Goal: Task Accomplishment & Management: Manage account settings

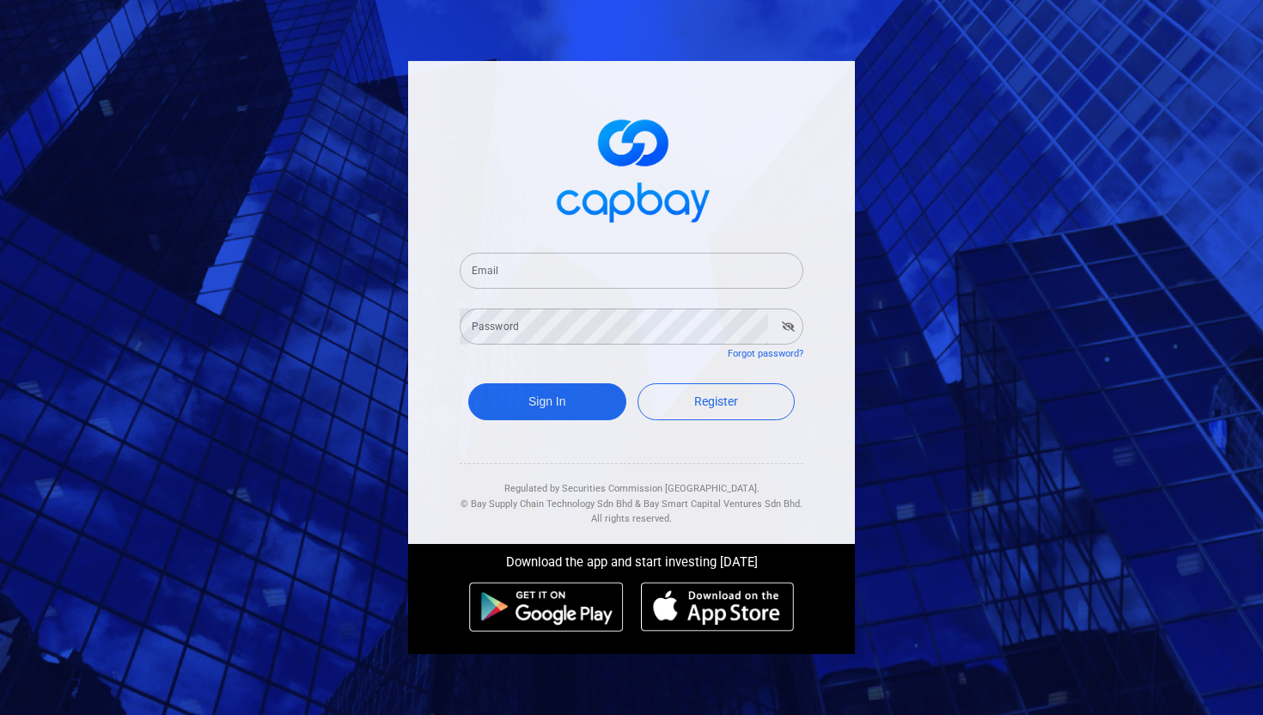
click at [565, 267] on input "Email" at bounding box center [632, 271] width 344 height 36
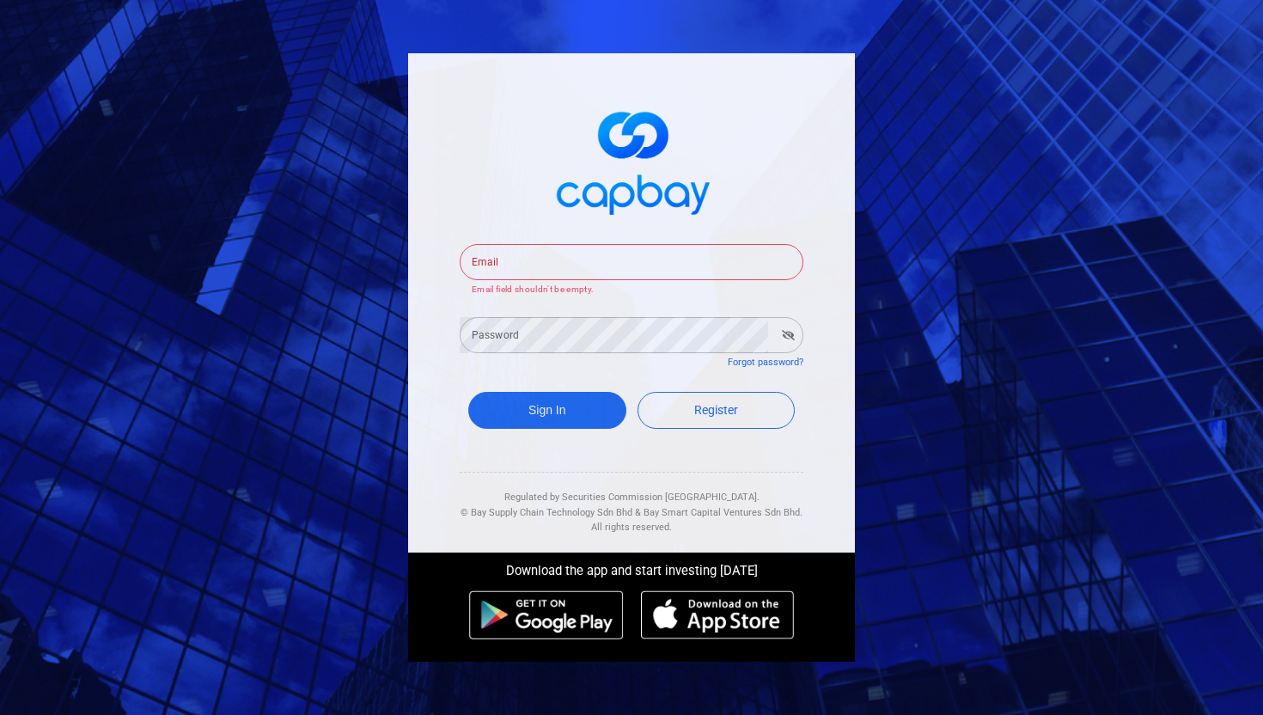
type input "[EMAIL_ADDRESS][DOMAIN_NAME]"
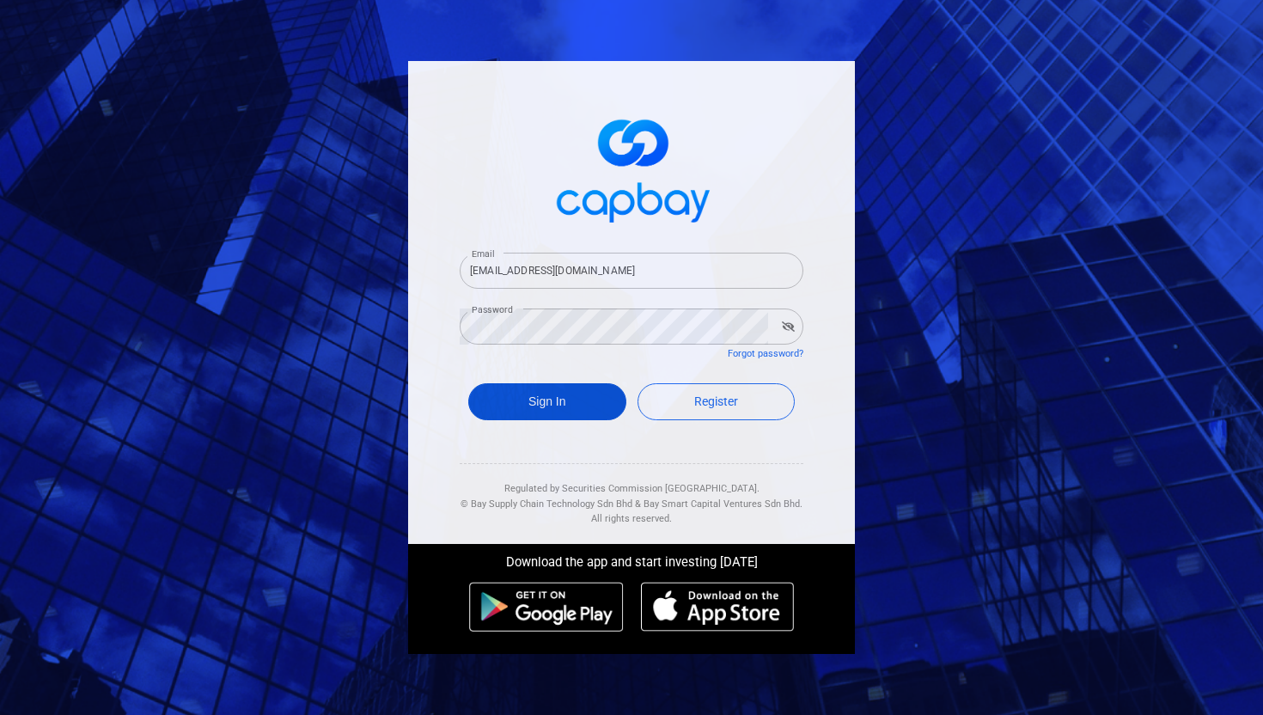
click at [544, 412] on button "Sign In" at bounding box center [547, 401] width 158 height 37
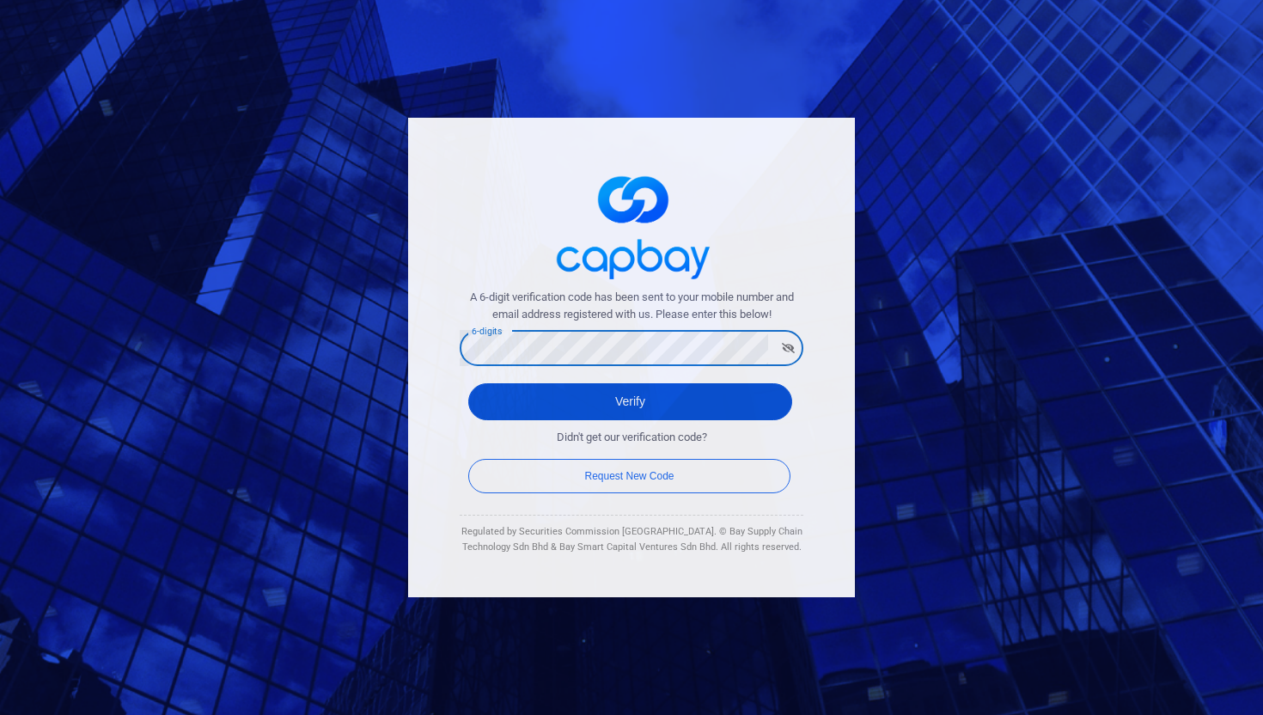
click at [772, 406] on button "Verify" at bounding box center [630, 401] width 324 height 37
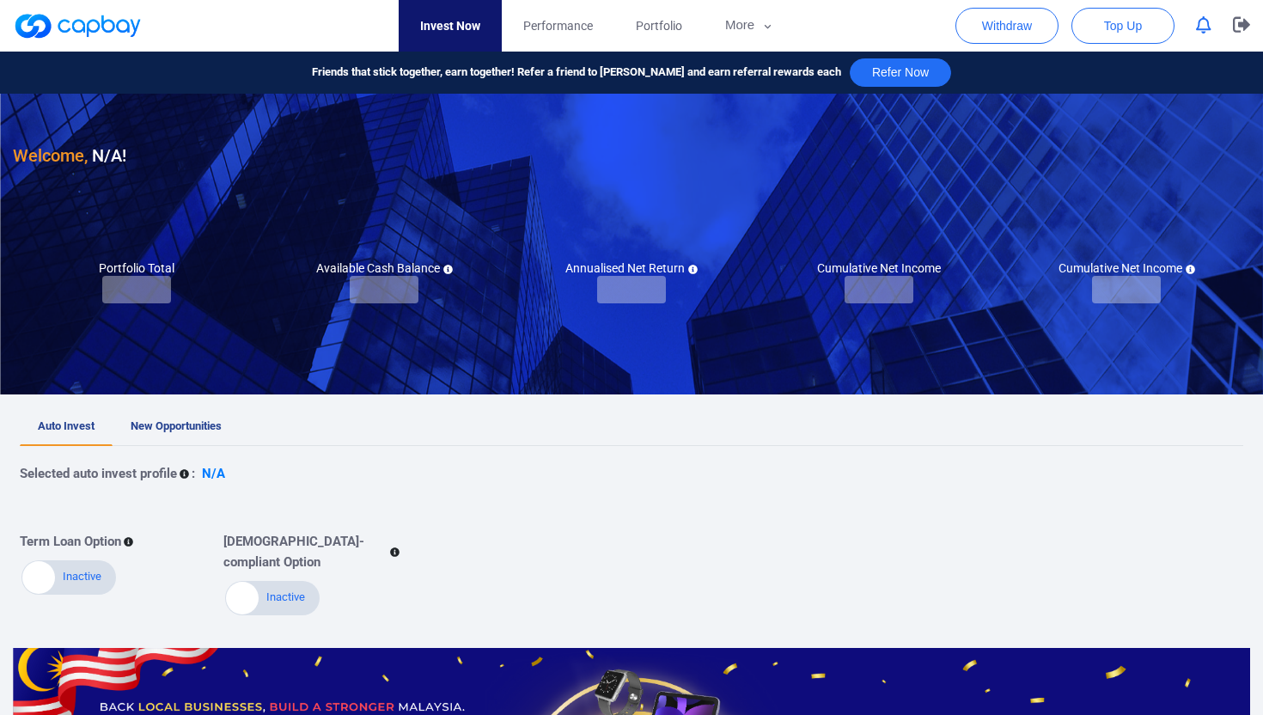
checkbox input "true"
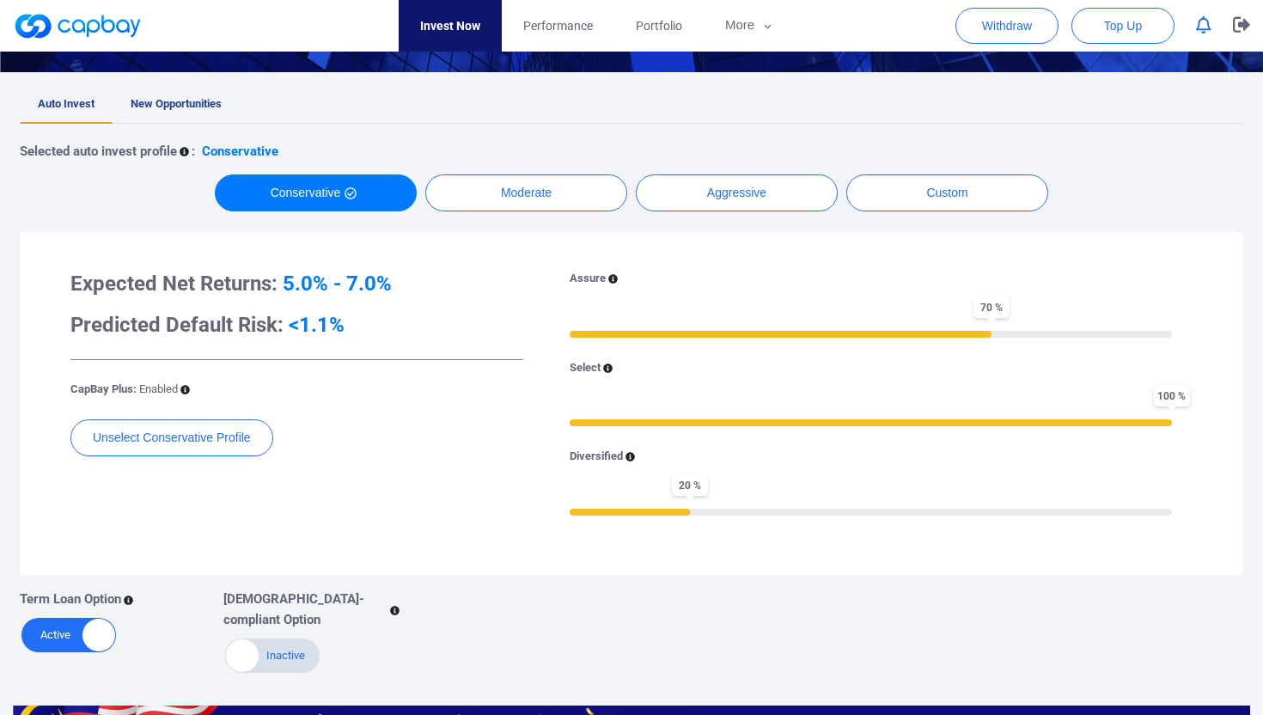
scroll to position [302, 0]
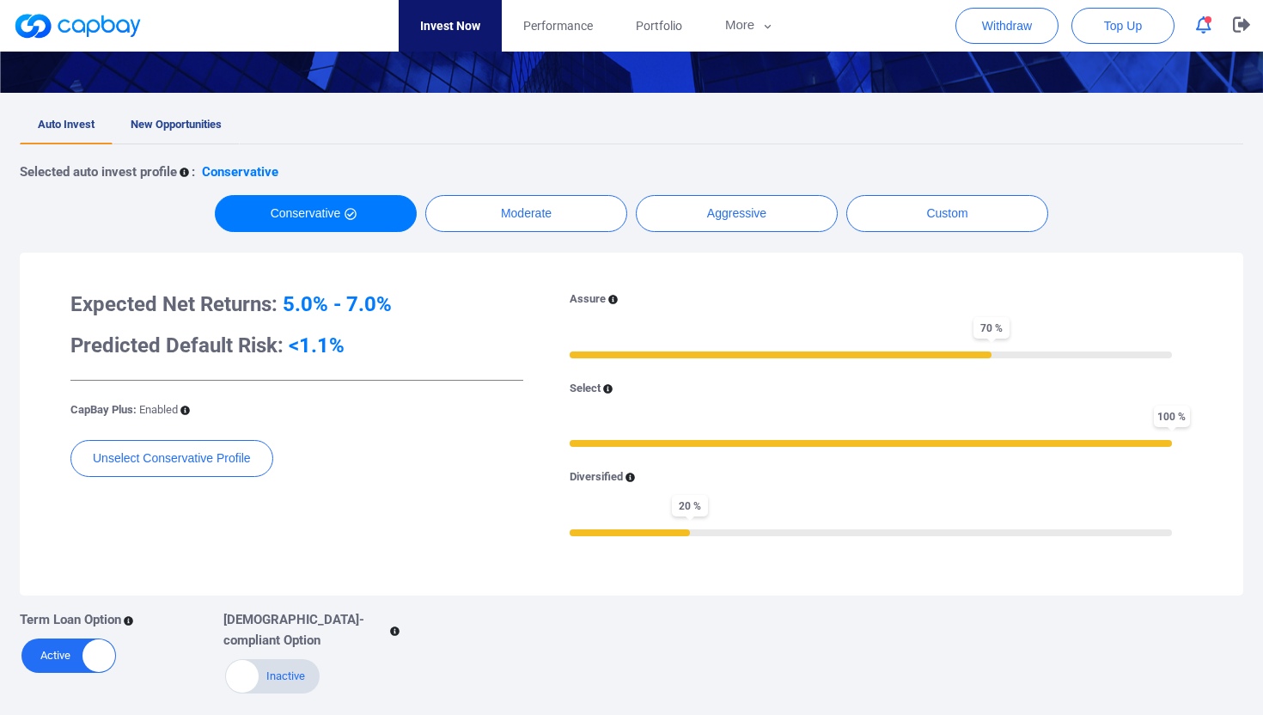
click at [172, 119] on span "New Opportunities" at bounding box center [176, 124] width 91 height 13
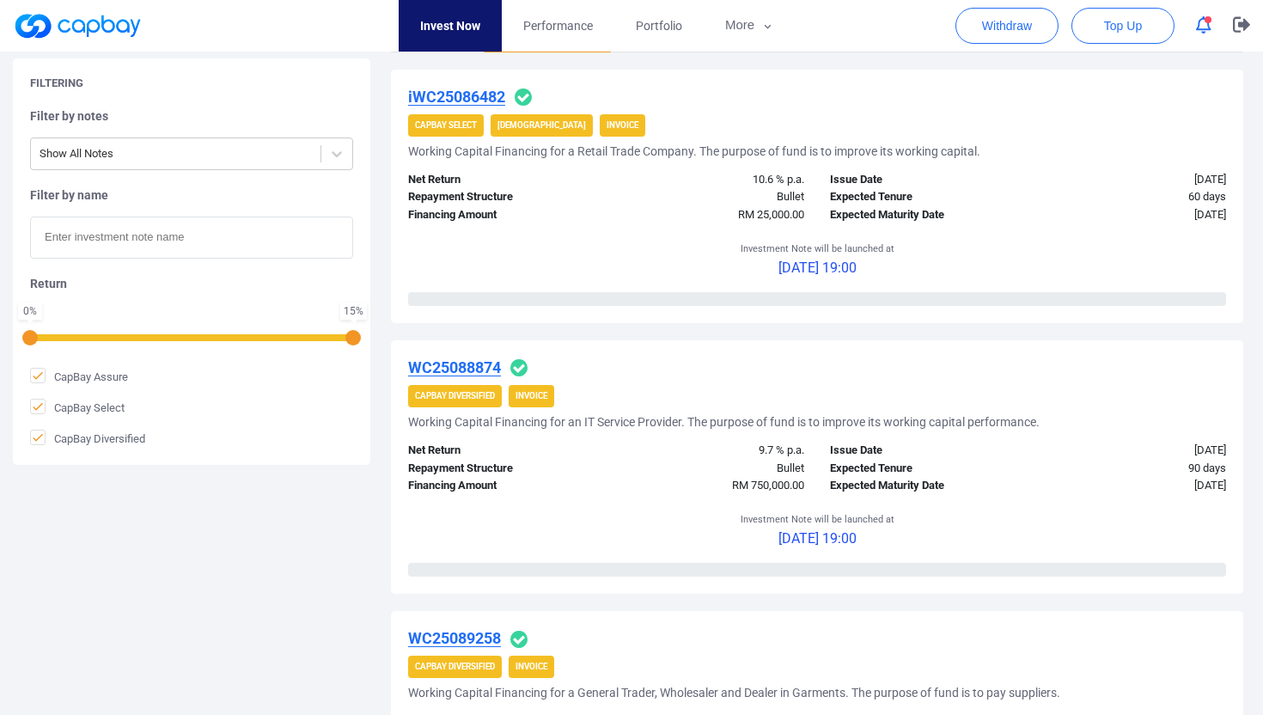
scroll to position [358, 0]
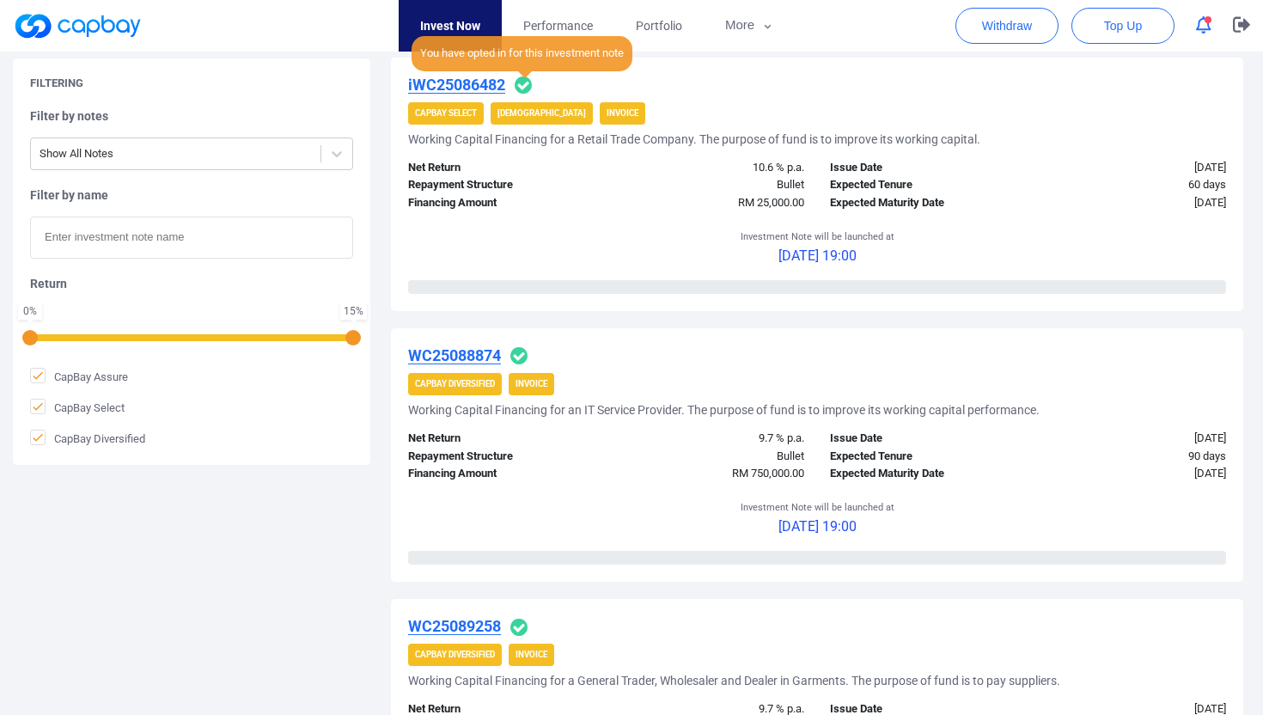
click at [522, 87] on icon at bounding box center [523, 84] width 17 height 17
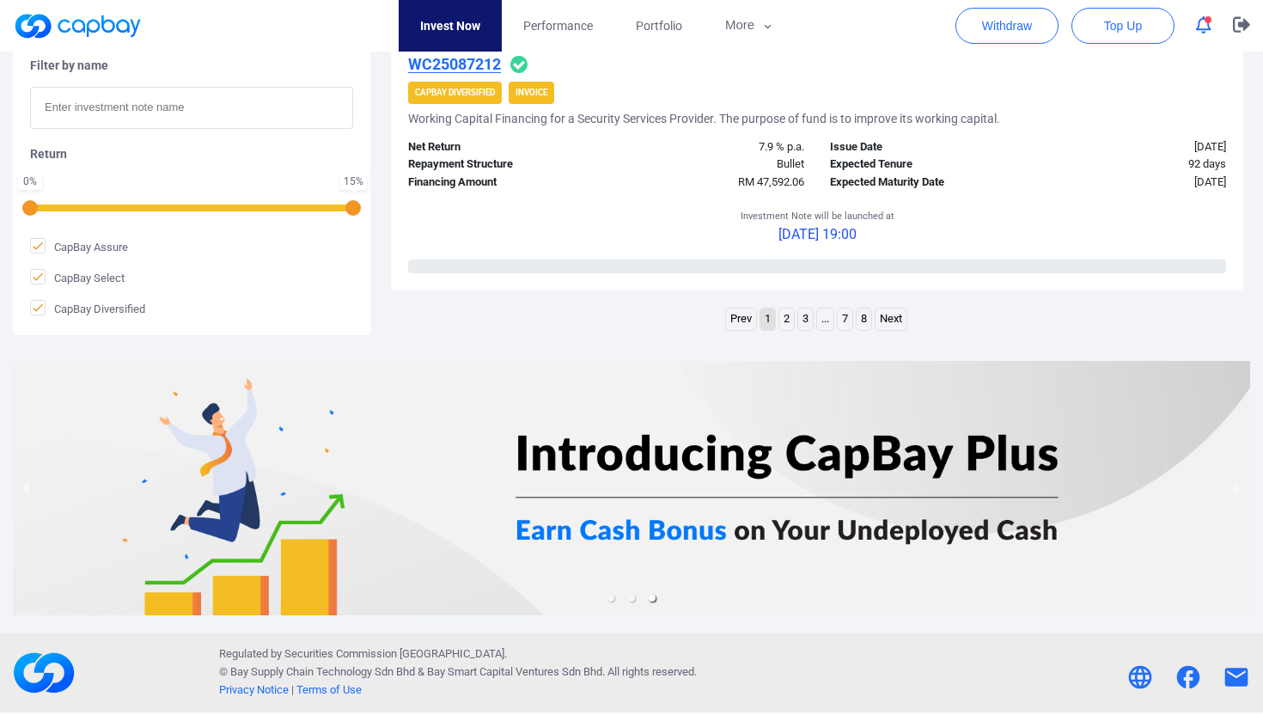
scroll to position [2832, 0]
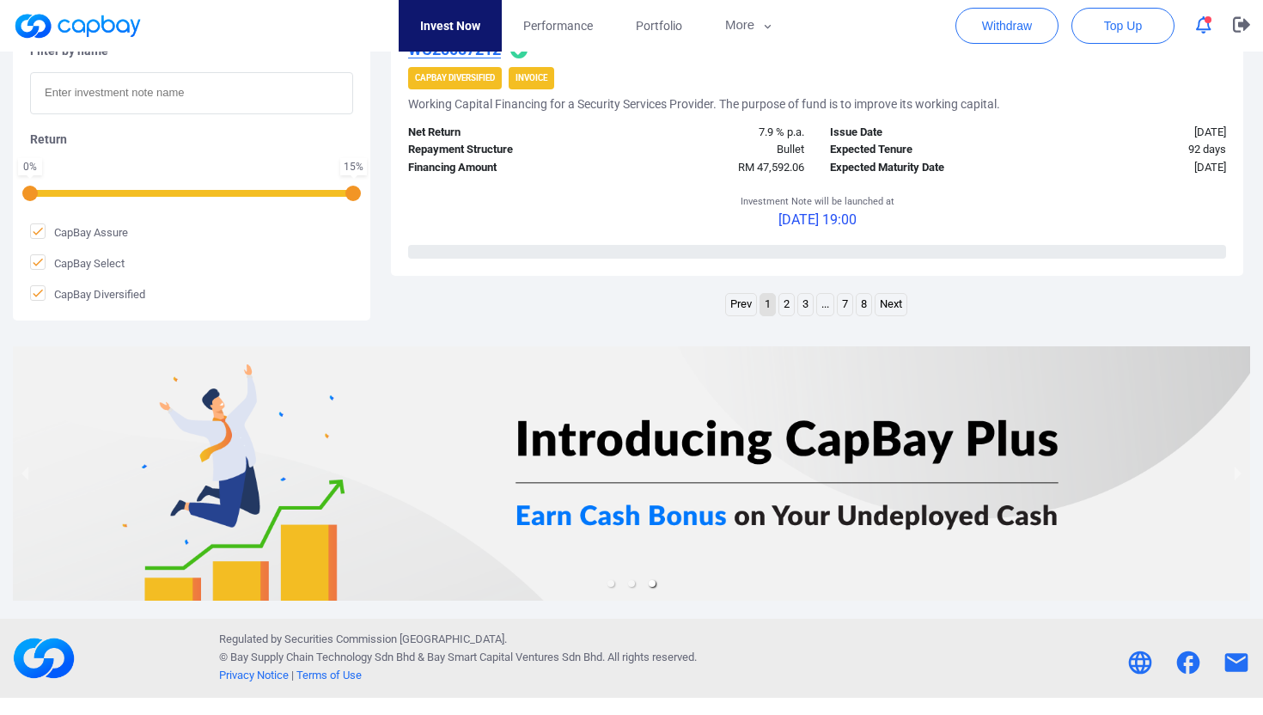
click at [783, 302] on link "2" at bounding box center [786, 304] width 15 height 21
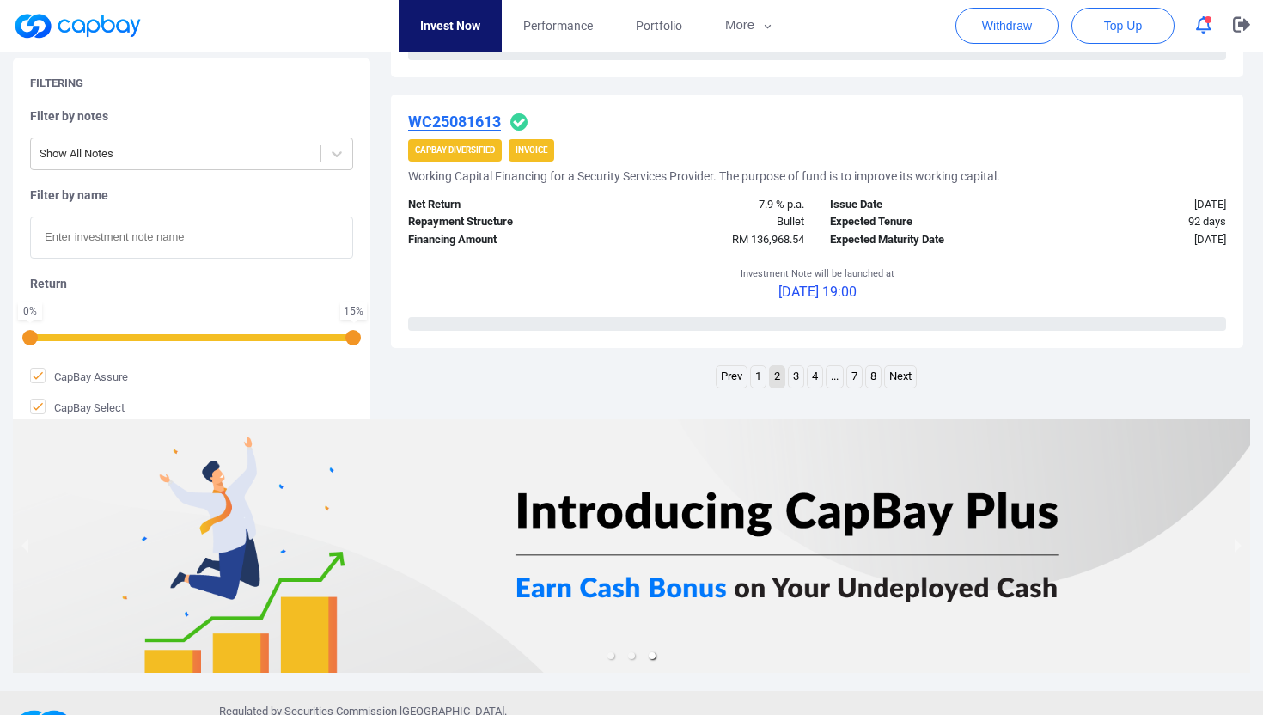
scroll to position [2814, 0]
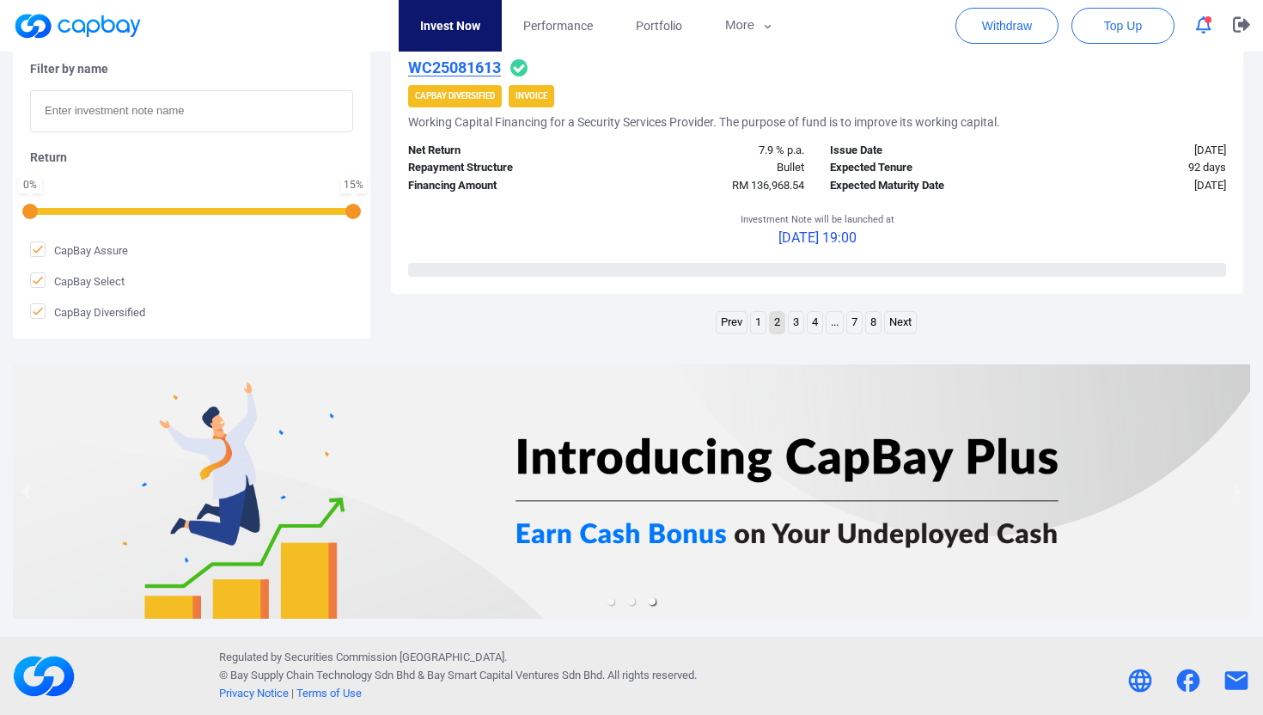
click at [798, 322] on link "3" at bounding box center [796, 322] width 15 height 21
click at [815, 324] on link "4" at bounding box center [815, 322] width 15 height 21
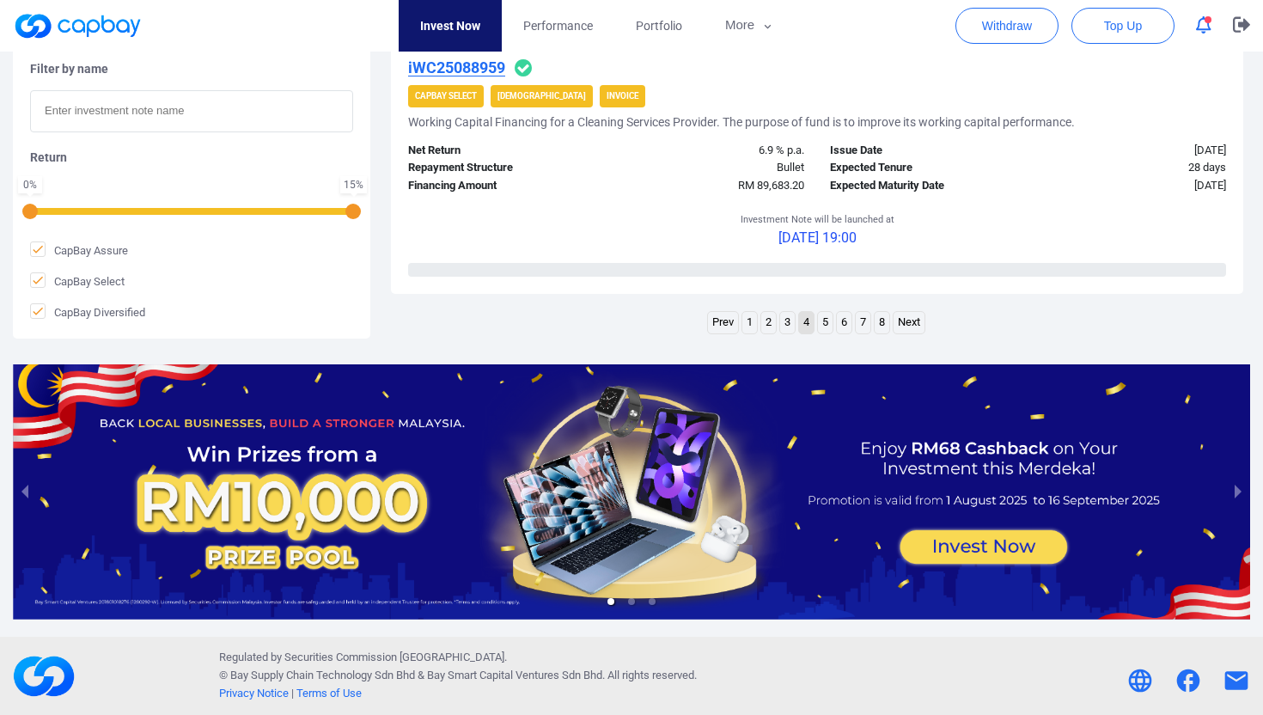
click at [827, 320] on link "5" at bounding box center [825, 322] width 15 height 21
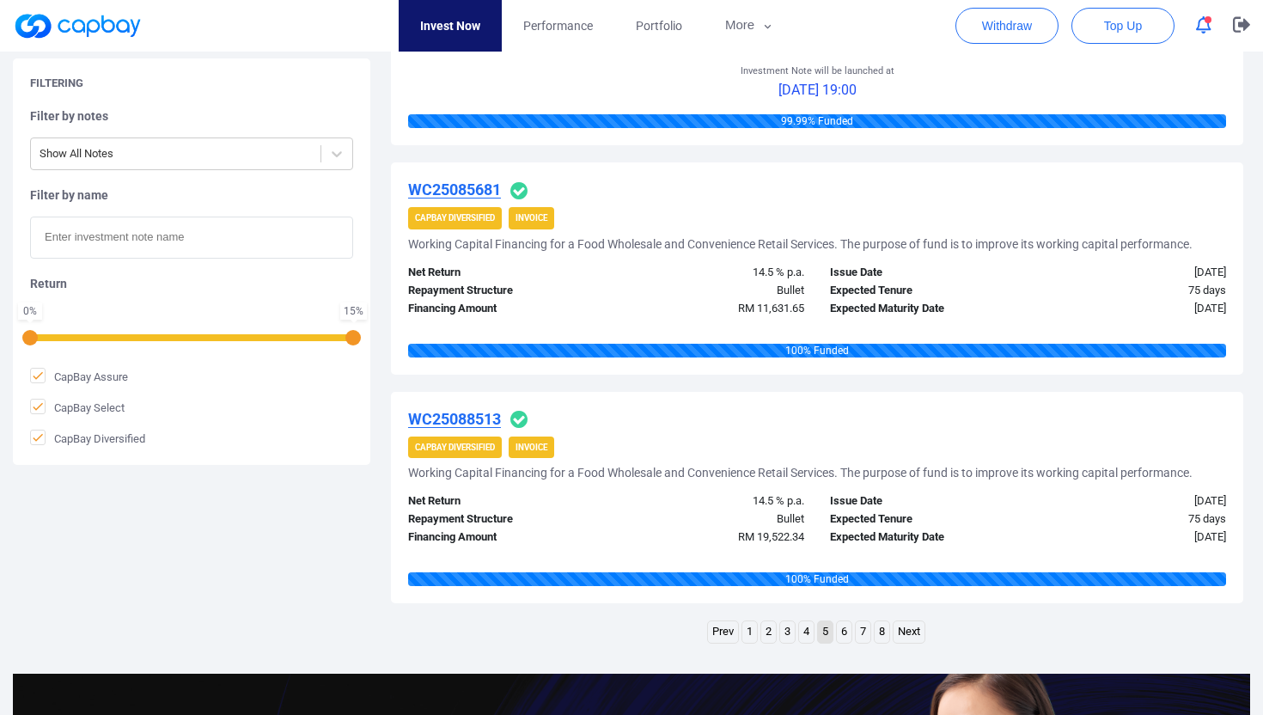
scroll to position [2424, 0]
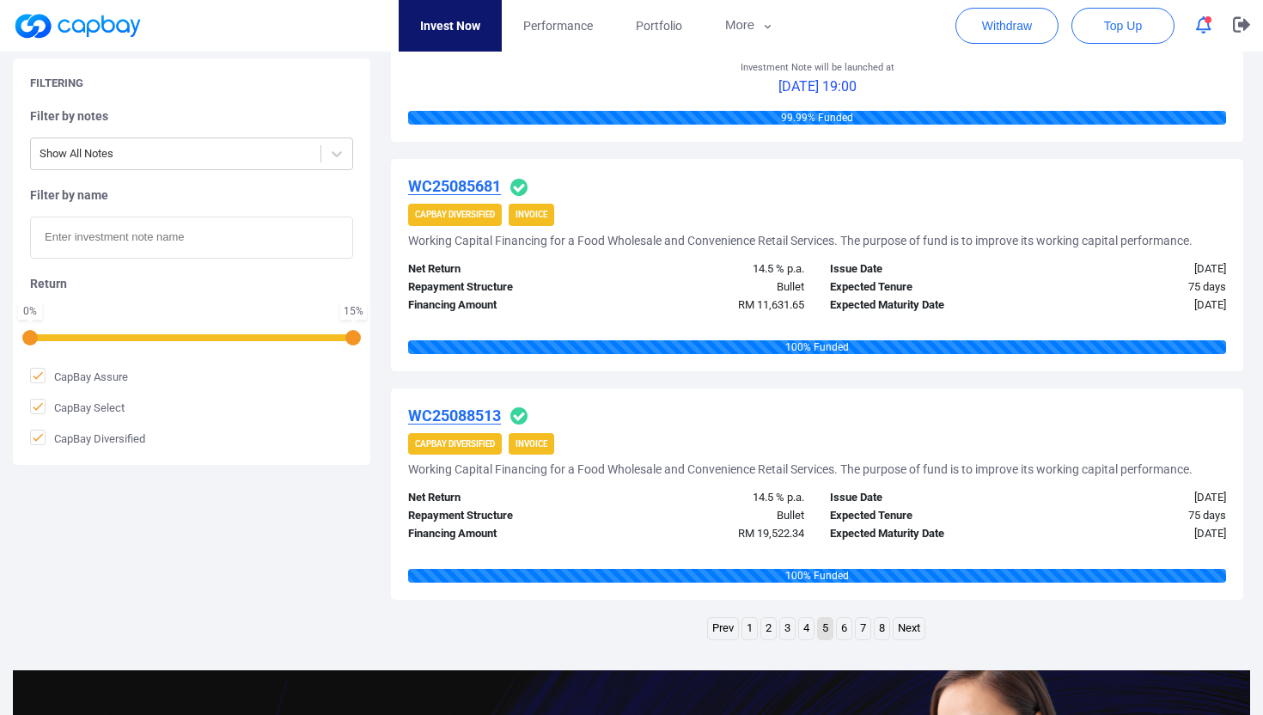
click at [839, 630] on link "6" at bounding box center [844, 628] width 15 height 21
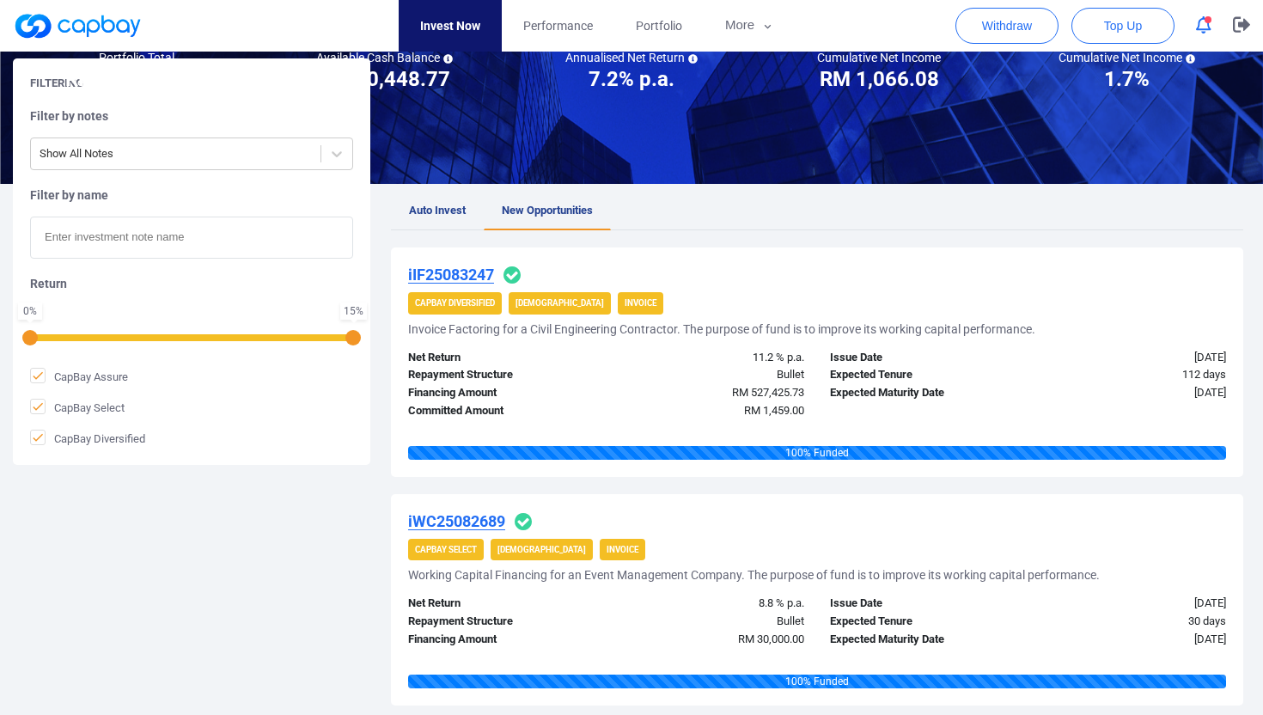
scroll to position [0, 0]
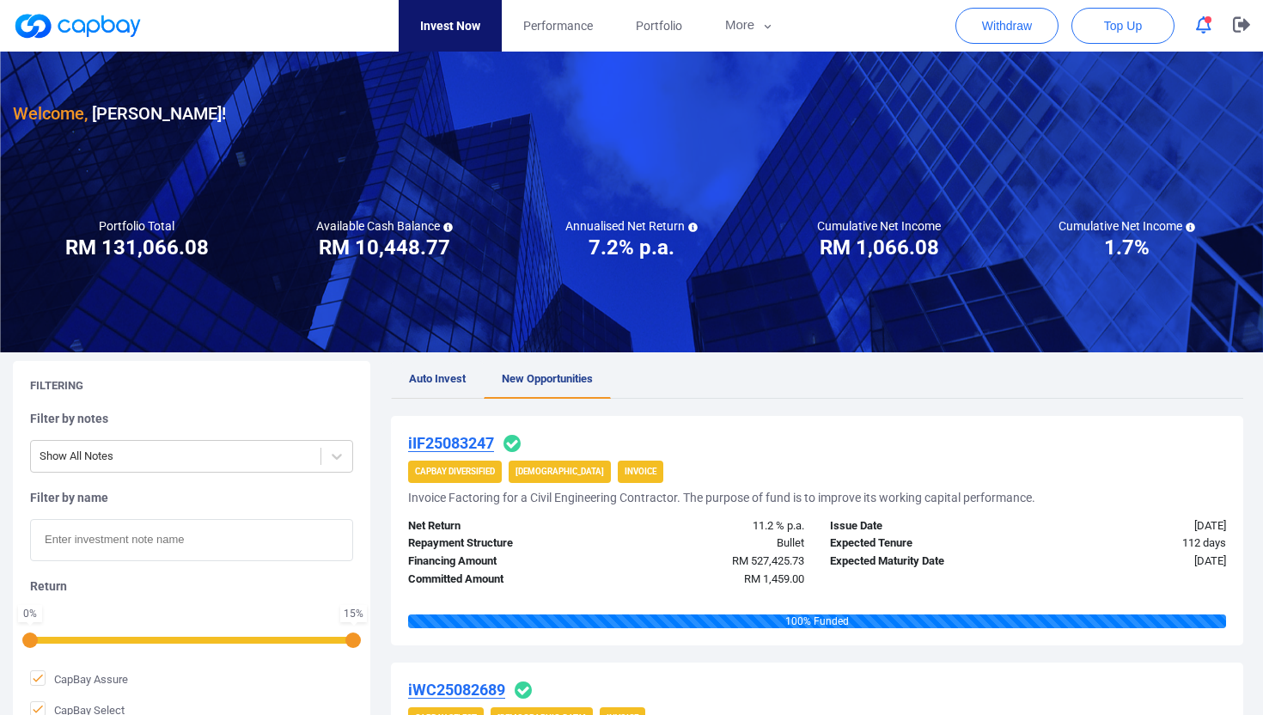
click at [438, 376] on span "Auto Invest" at bounding box center [437, 378] width 57 height 13
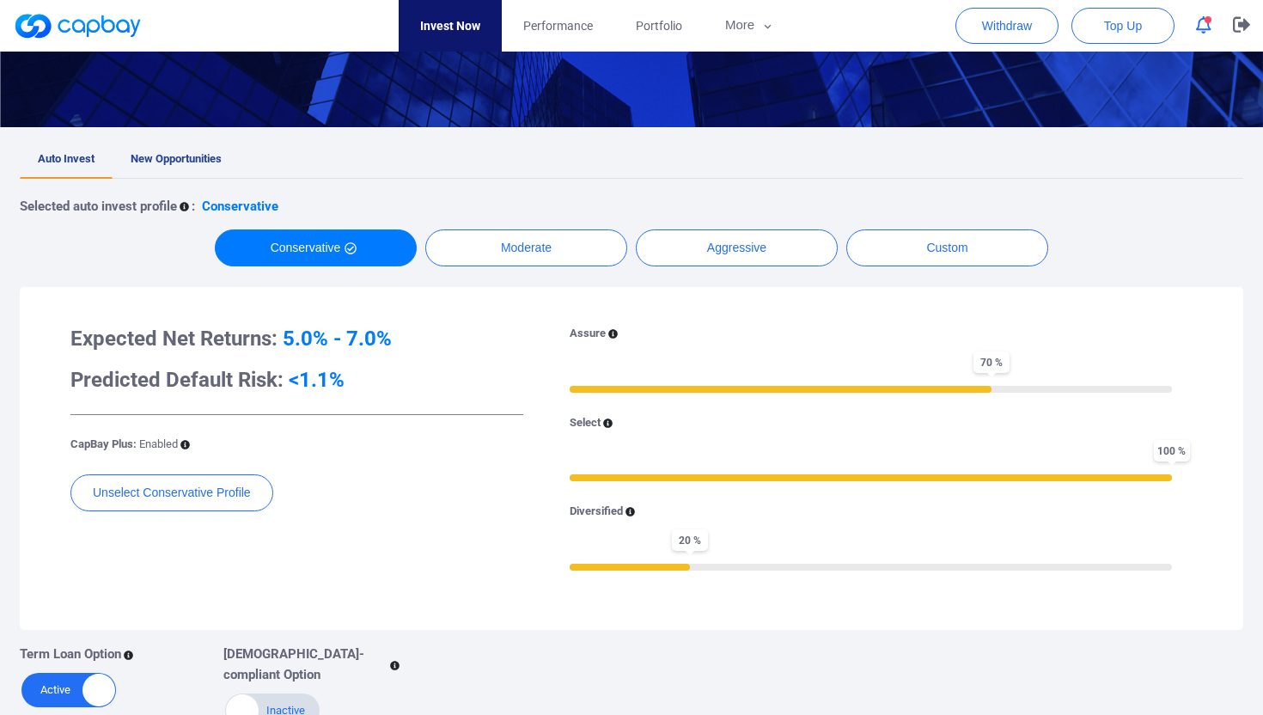
scroll to position [70, 0]
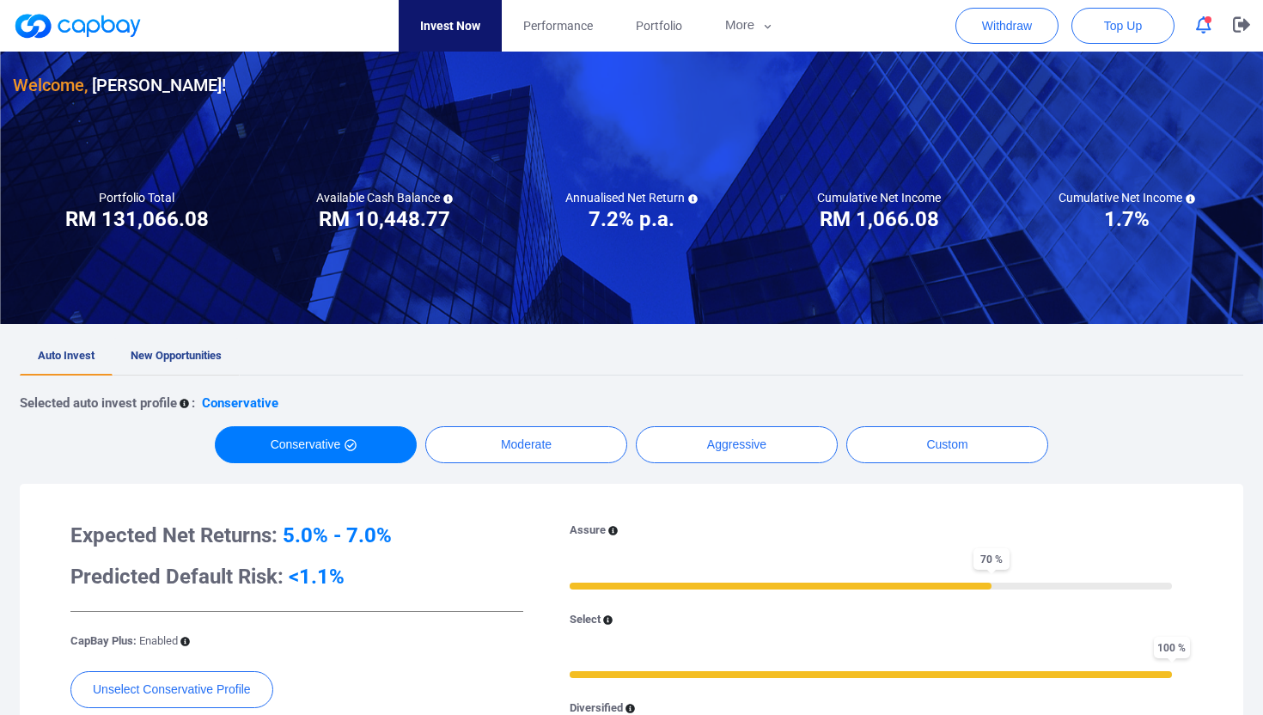
click at [178, 347] on link "New Opportunities" at bounding box center [176, 357] width 127 height 38
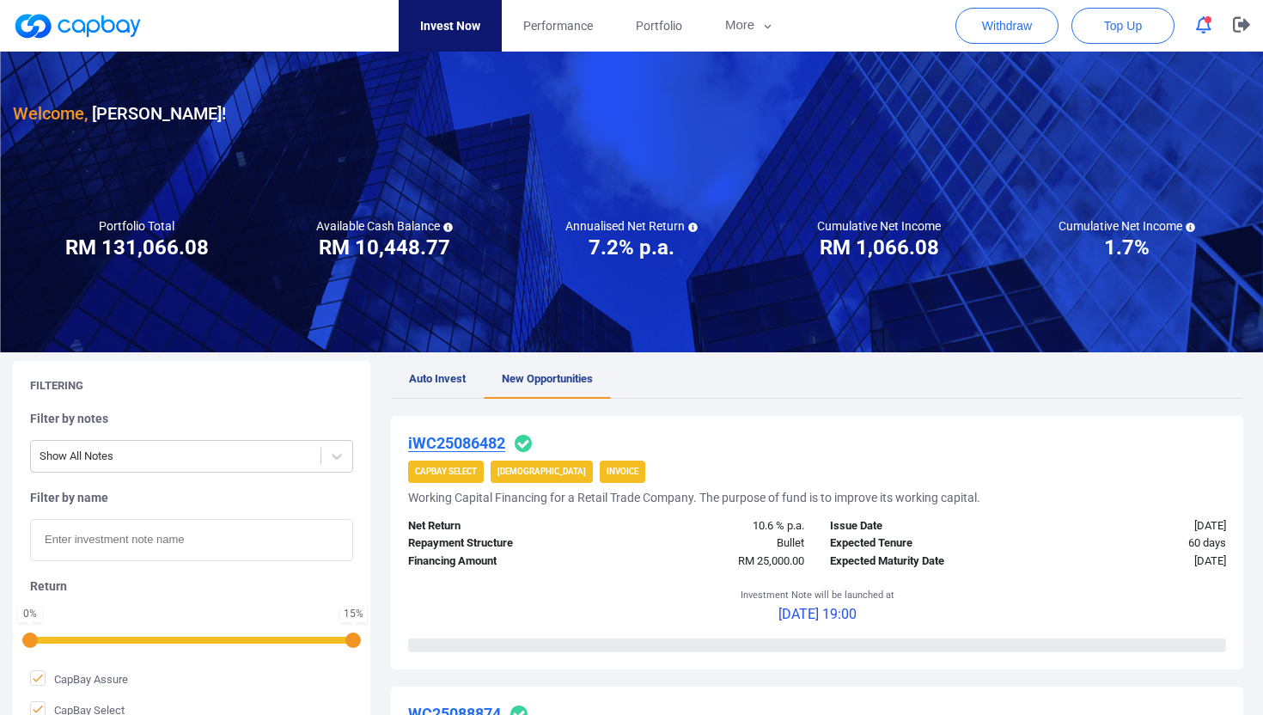
click at [433, 375] on span "Auto Invest" at bounding box center [437, 378] width 57 height 13
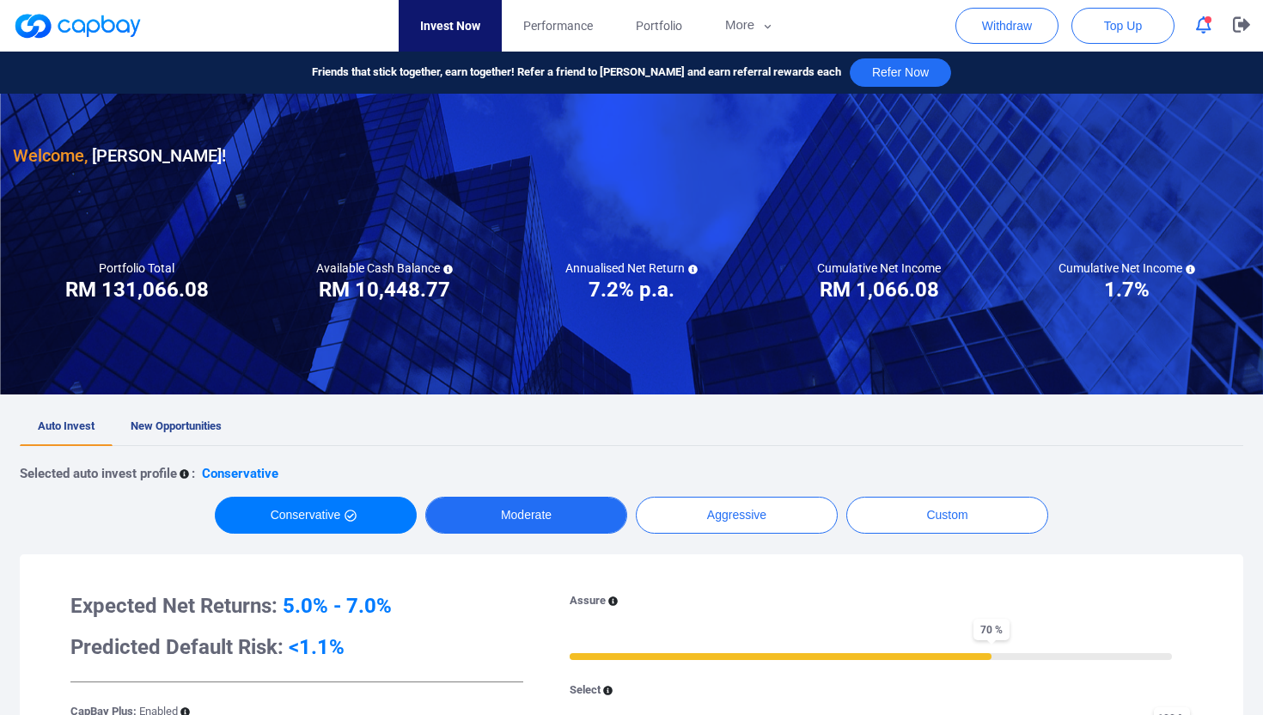
click at [542, 521] on button "Moderate" at bounding box center [526, 515] width 202 height 37
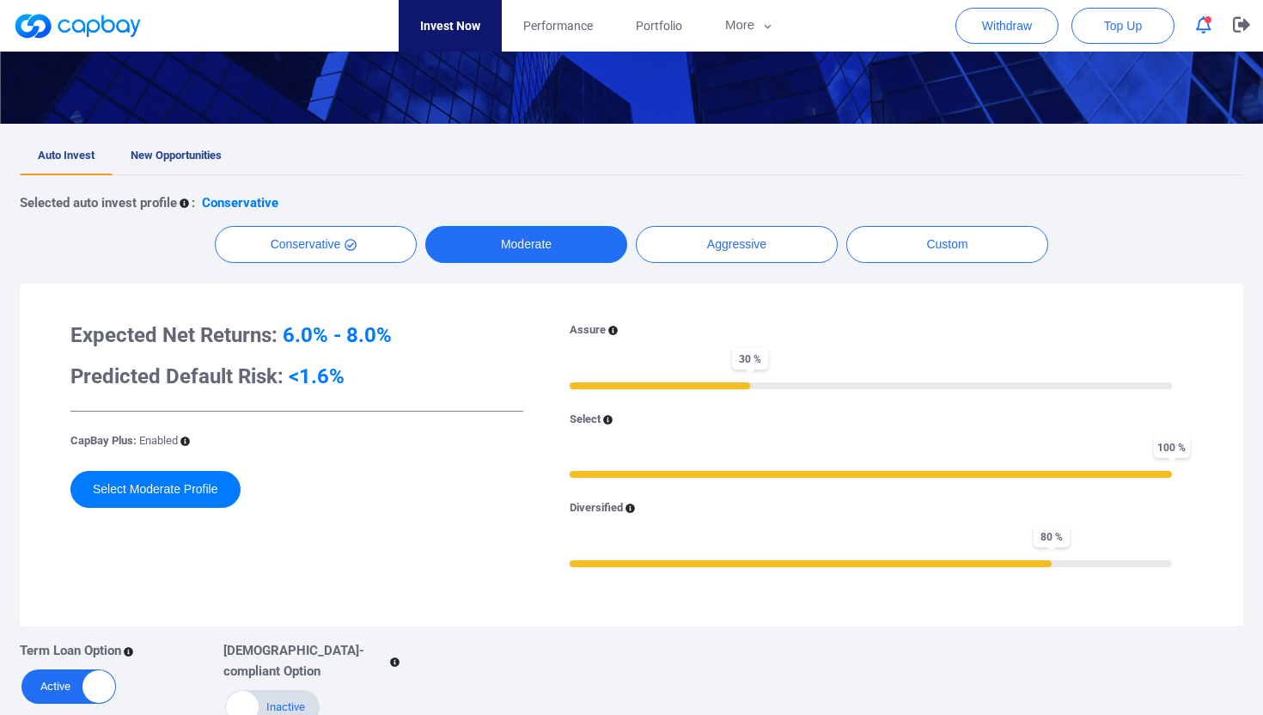
scroll to position [299, 0]
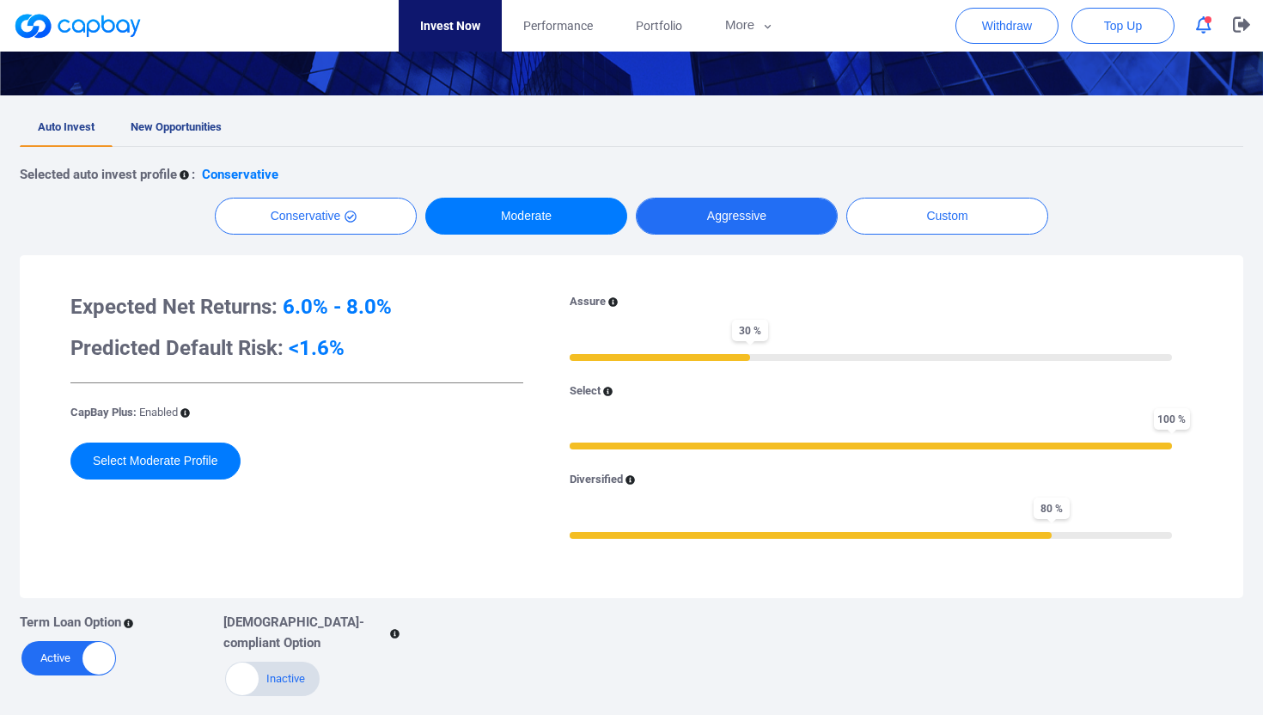
click at [761, 211] on button "Aggressive" at bounding box center [737, 216] width 202 height 37
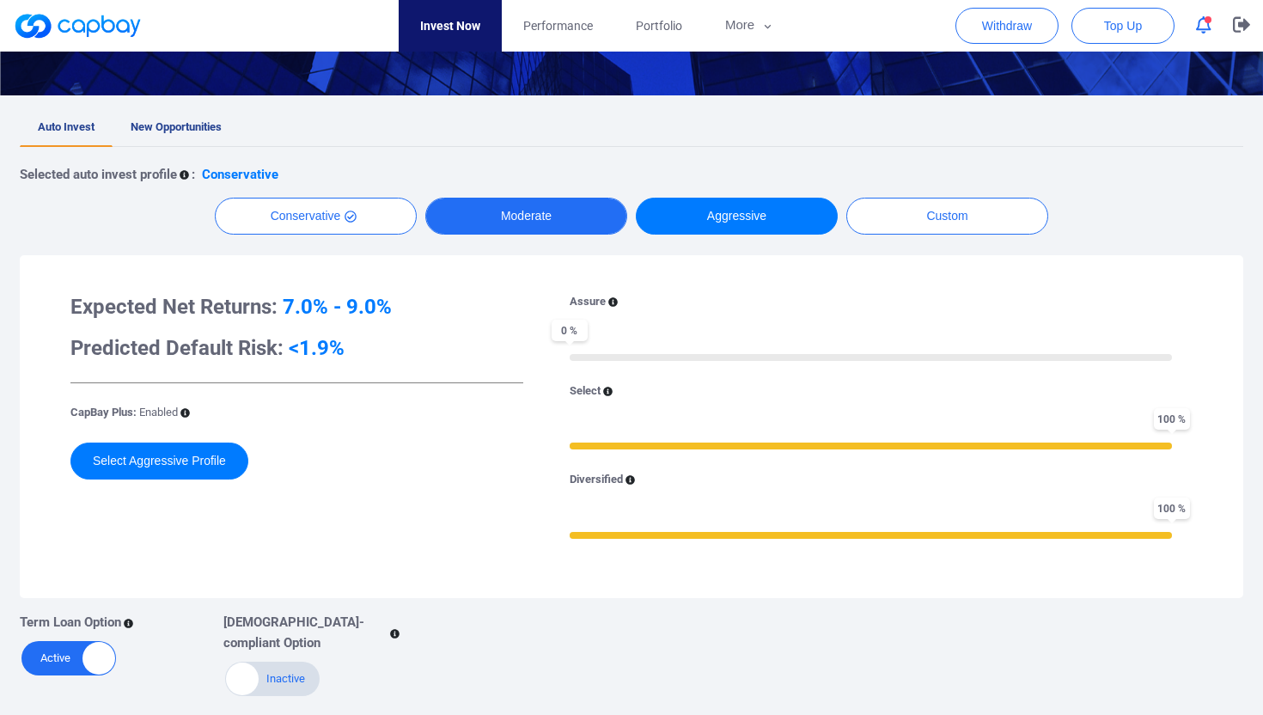
click at [566, 221] on button "Moderate" at bounding box center [526, 216] width 202 height 37
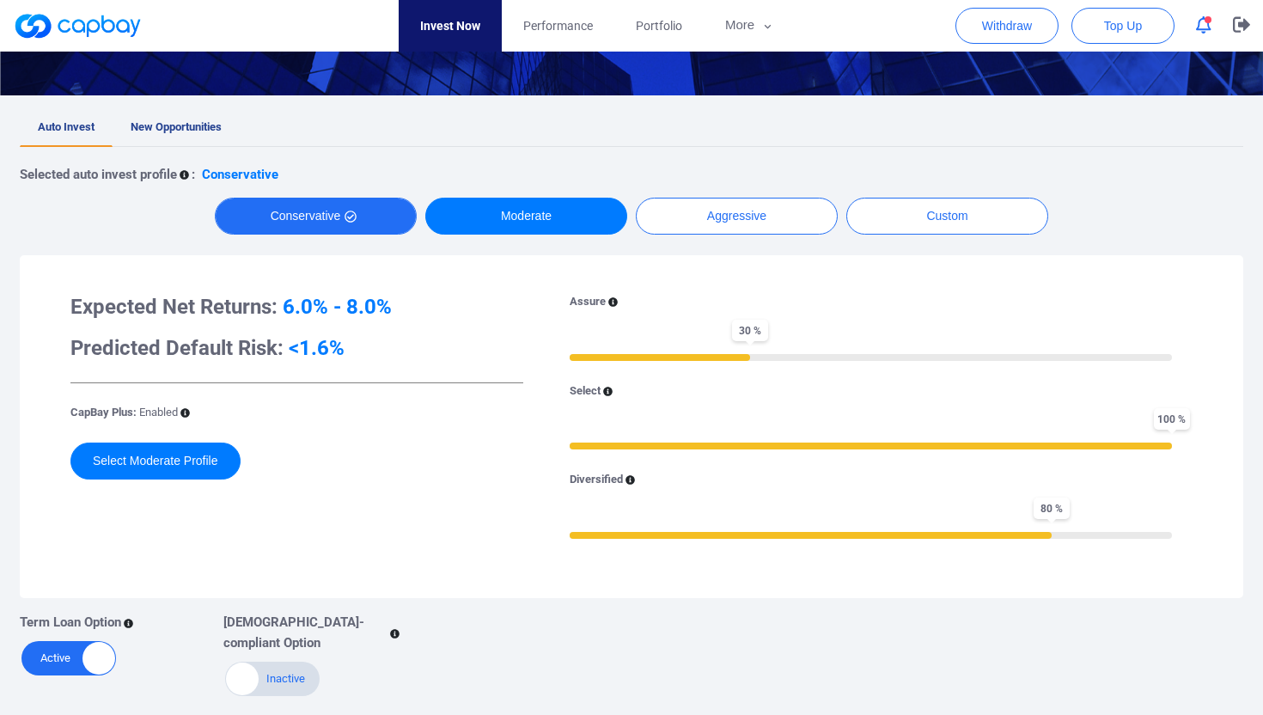
click at [331, 223] on button "Conservative" at bounding box center [316, 216] width 202 height 37
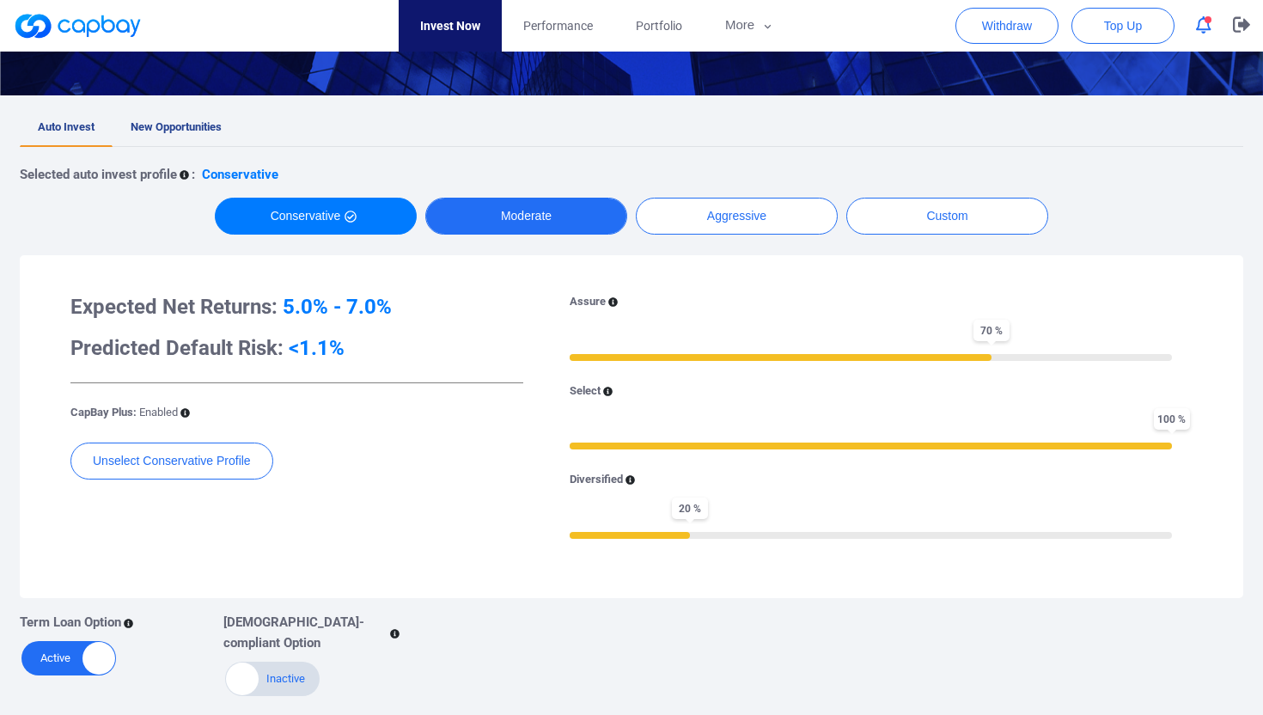
click at [499, 224] on button "Moderate" at bounding box center [526, 216] width 202 height 37
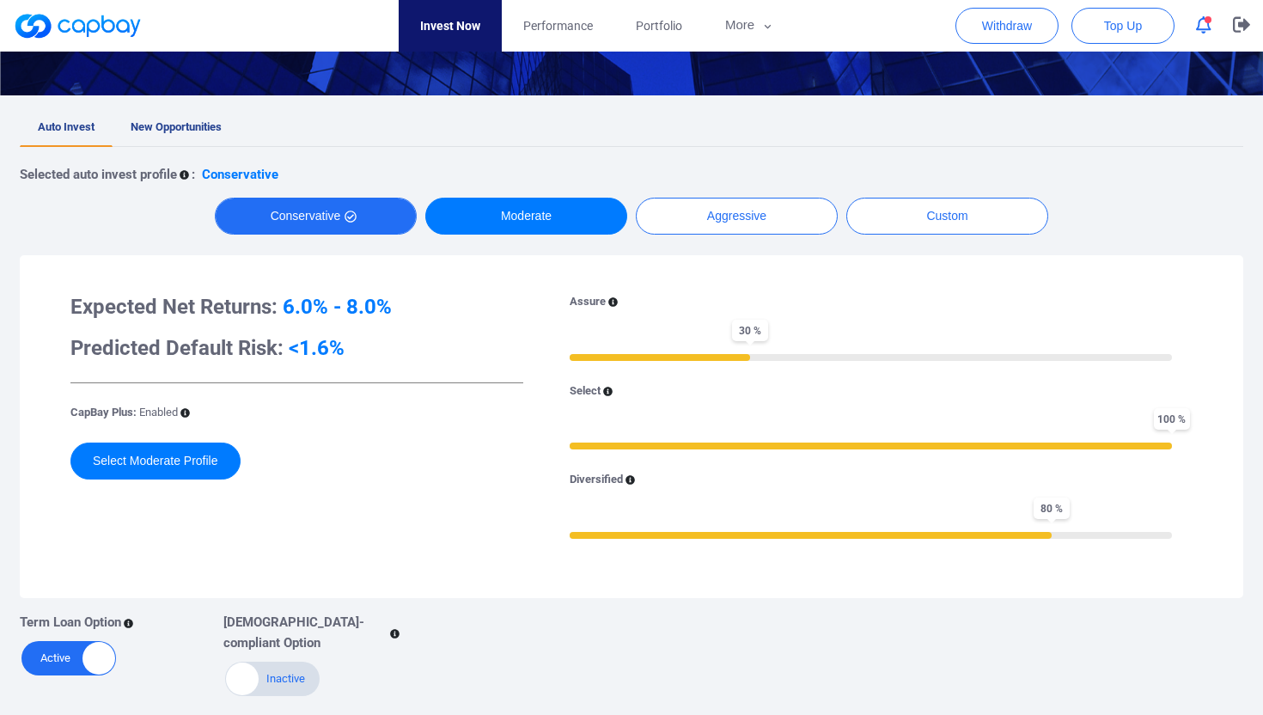
click at [327, 232] on button "Conservative" at bounding box center [316, 216] width 202 height 37
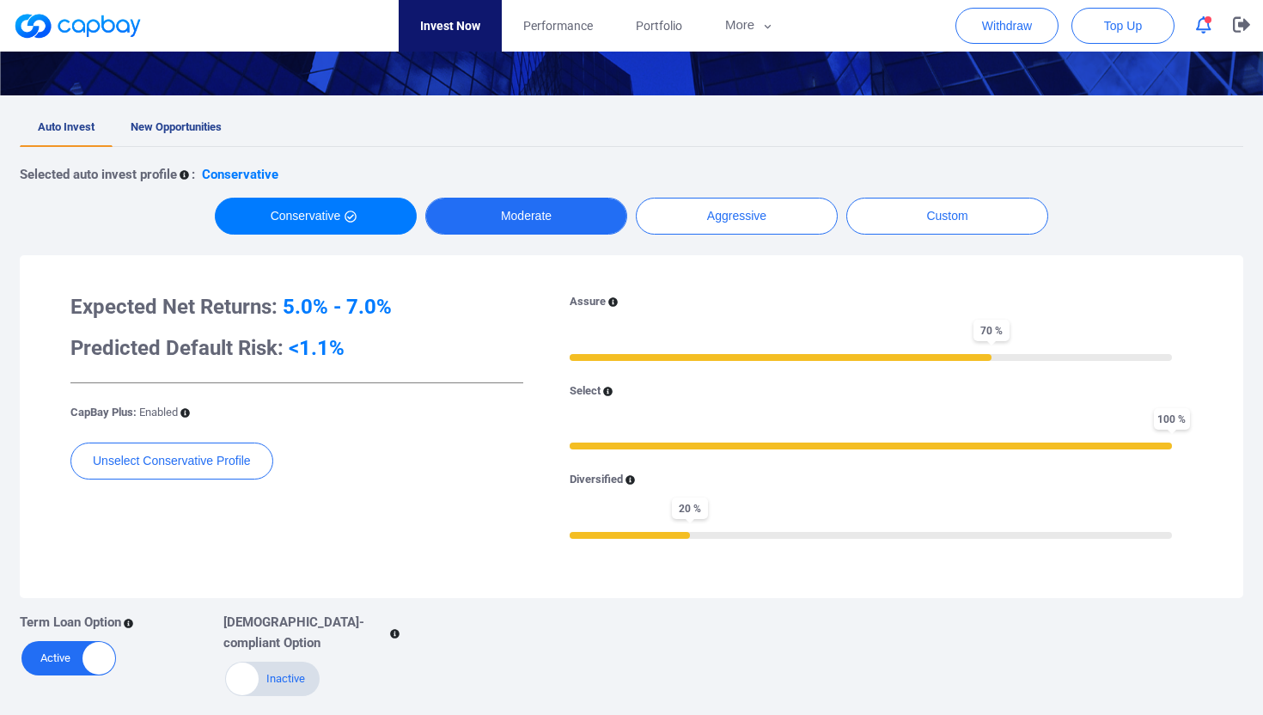
click at [491, 221] on button "Moderate" at bounding box center [526, 216] width 202 height 37
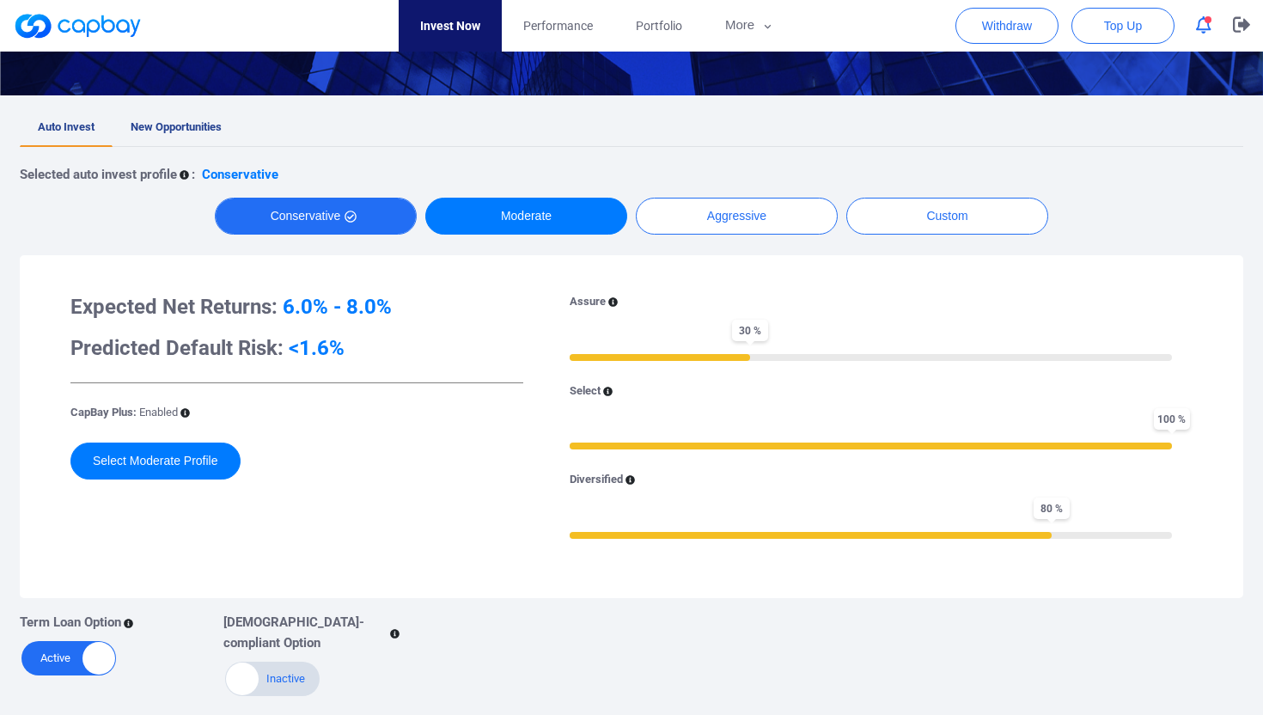
click at [284, 217] on button "Conservative" at bounding box center [316, 216] width 202 height 37
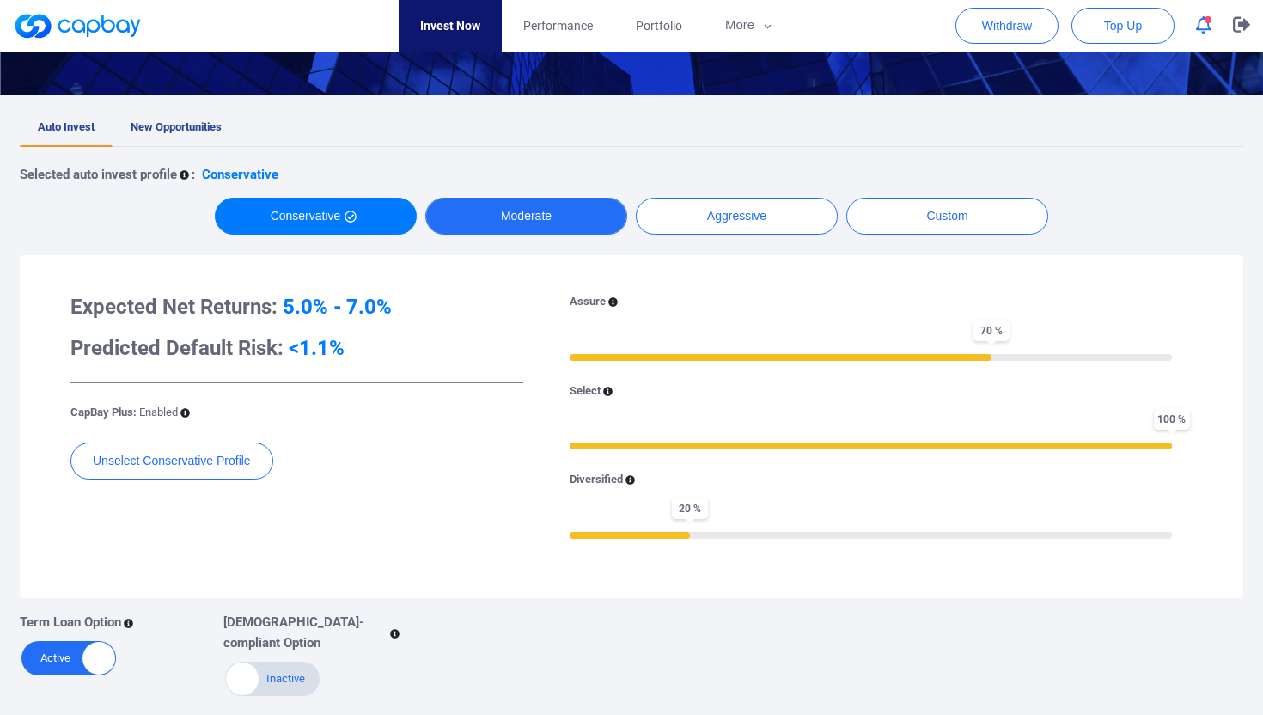
click at [467, 217] on button "Moderate" at bounding box center [526, 216] width 202 height 37
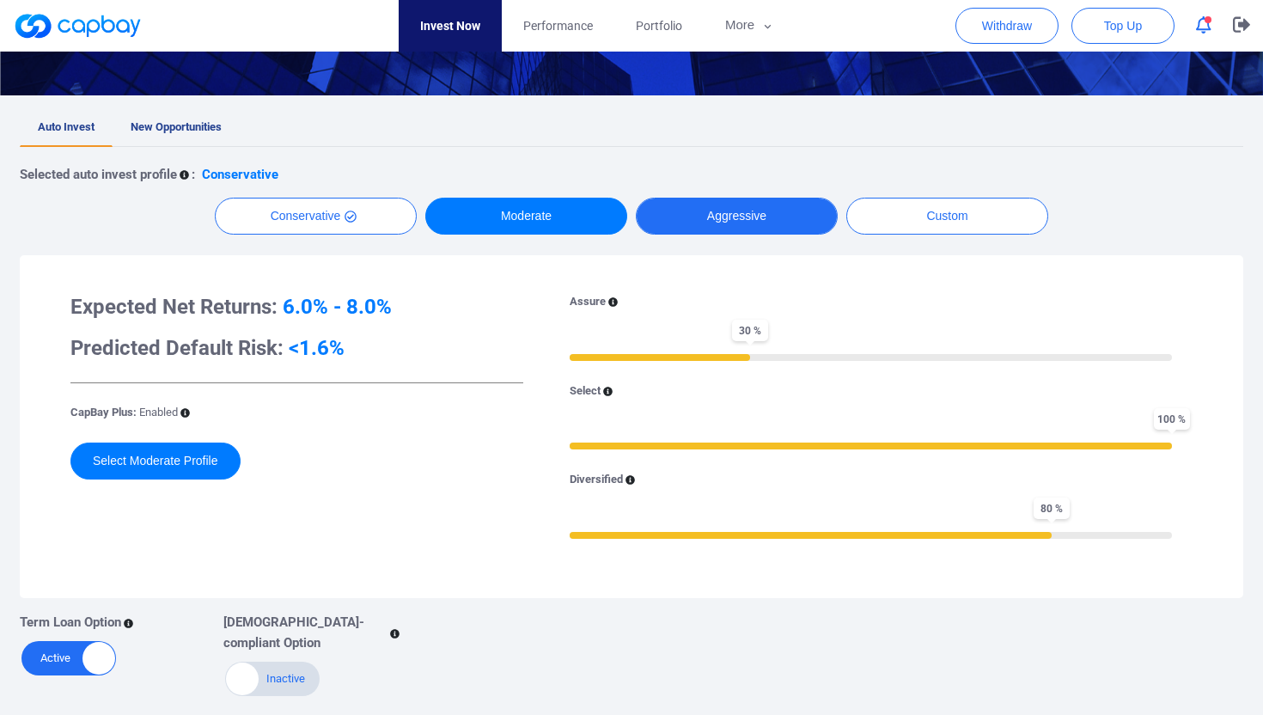
click at [742, 211] on button "Aggressive" at bounding box center [737, 216] width 202 height 37
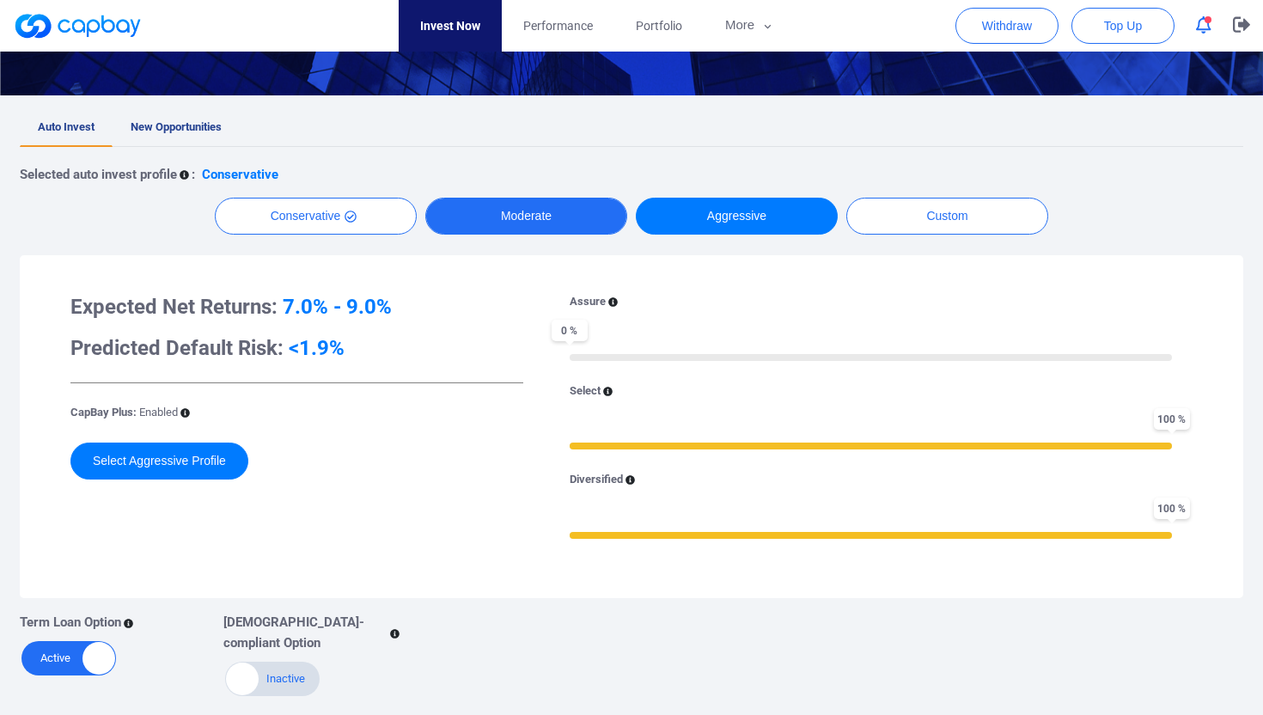
click at [575, 211] on button "Moderate" at bounding box center [526, 216] width 202 height 37
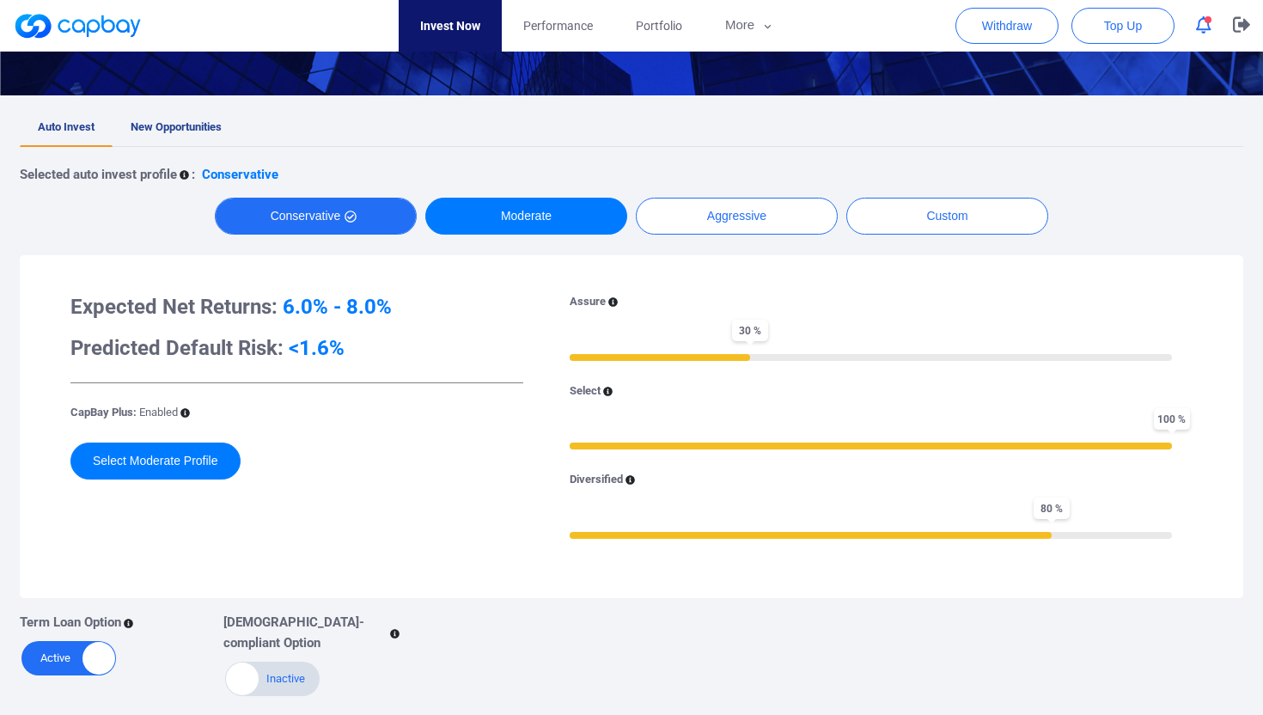
click at [369, 215] on button "Conservative" at bounding box center [316, 216] width 202 height 37
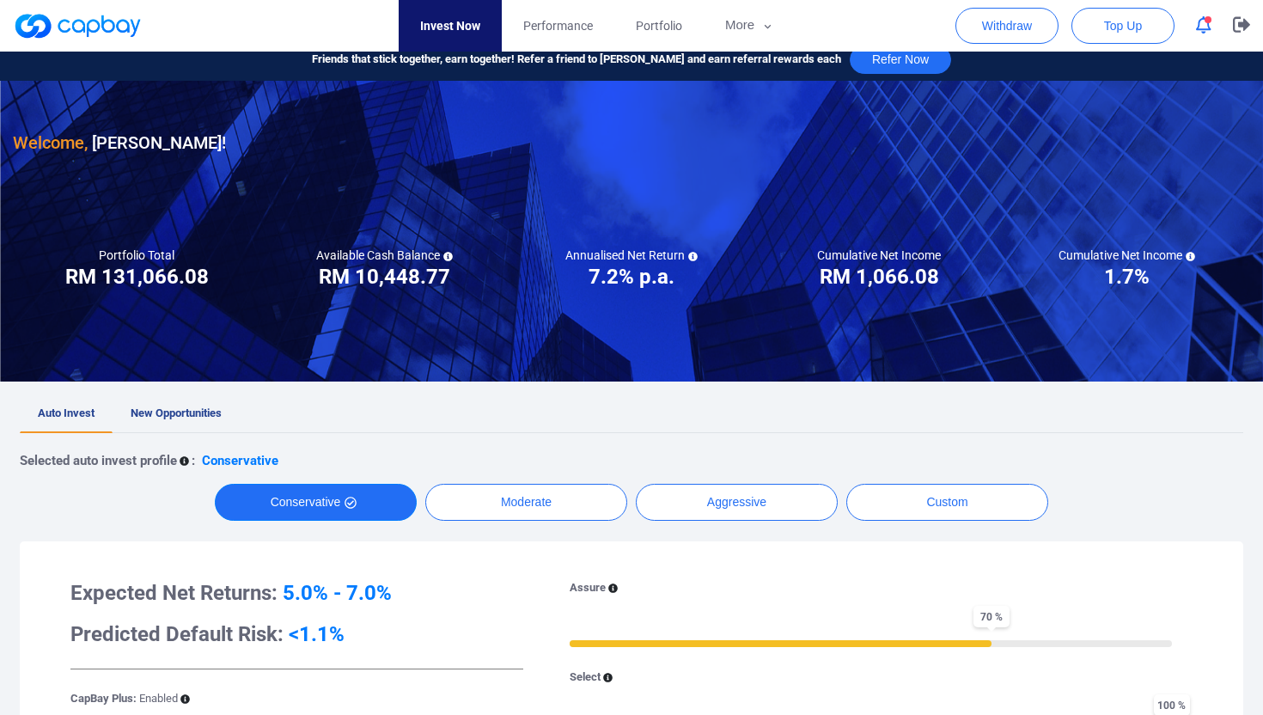
scroll to position [5, 0]
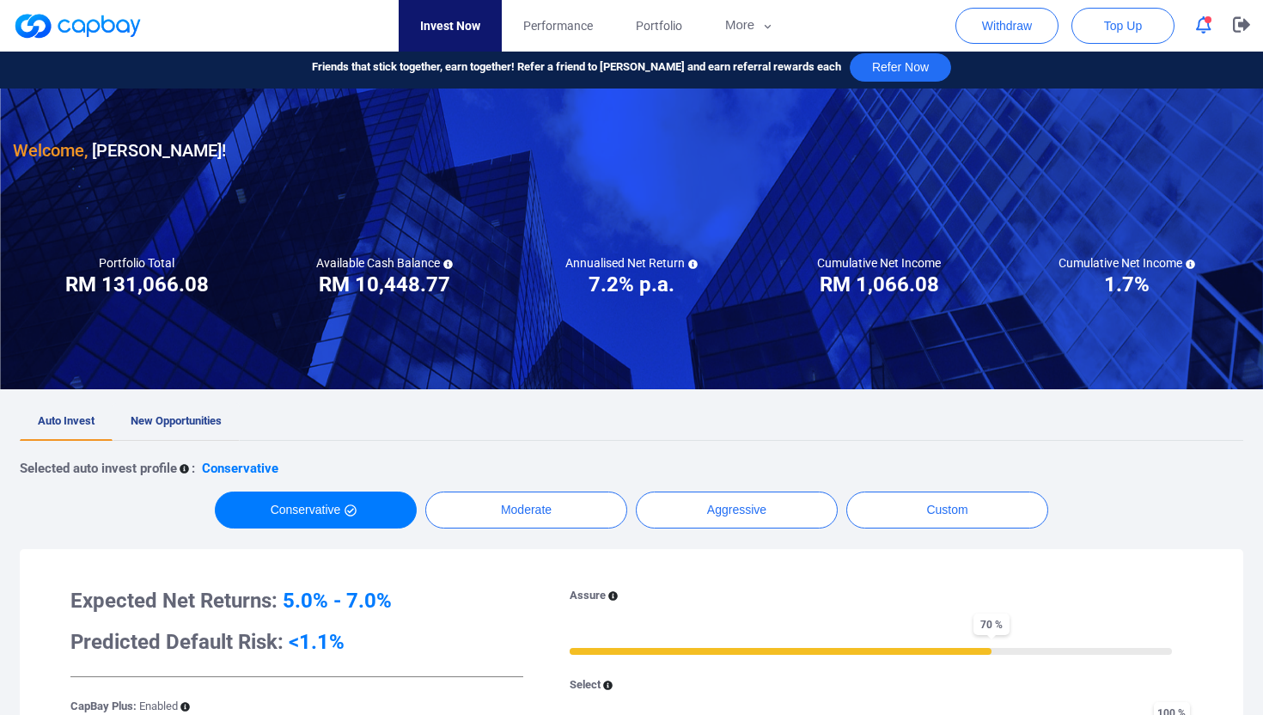
click at [189, 417] on span "New Opportunities" at bounding box center [176, 420] width 91 height 13
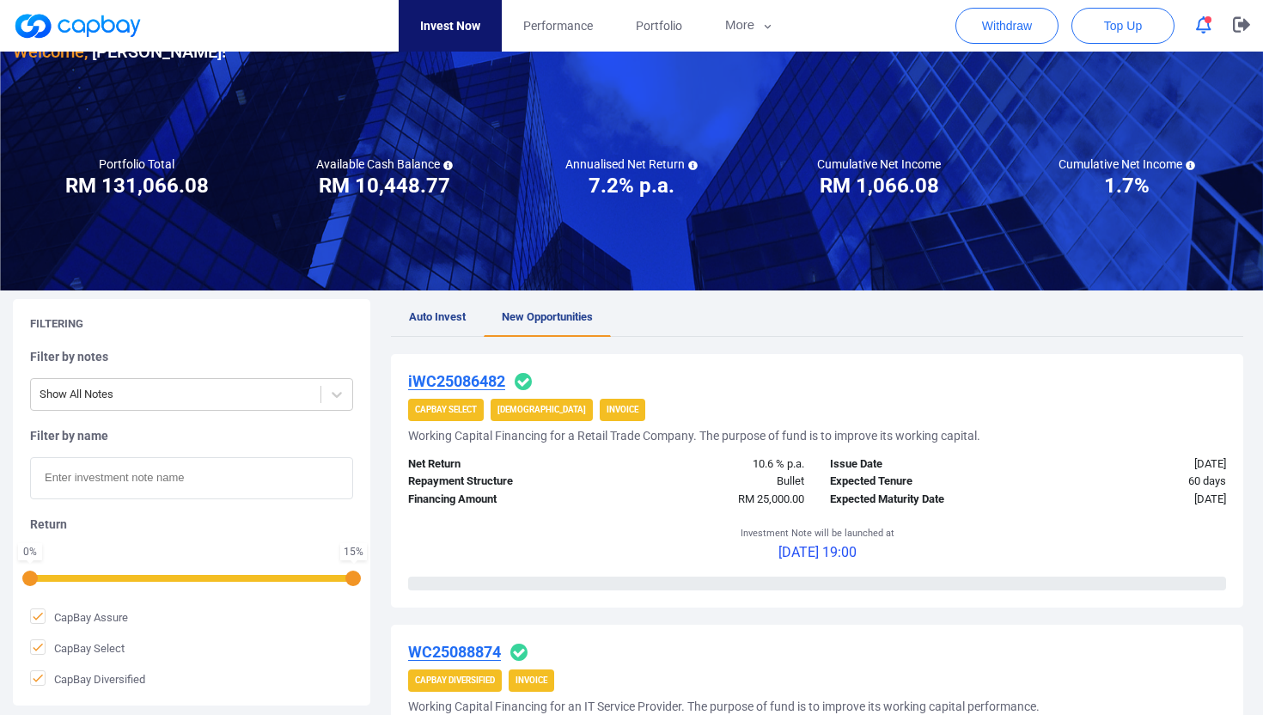
scroll to position [46, 0]
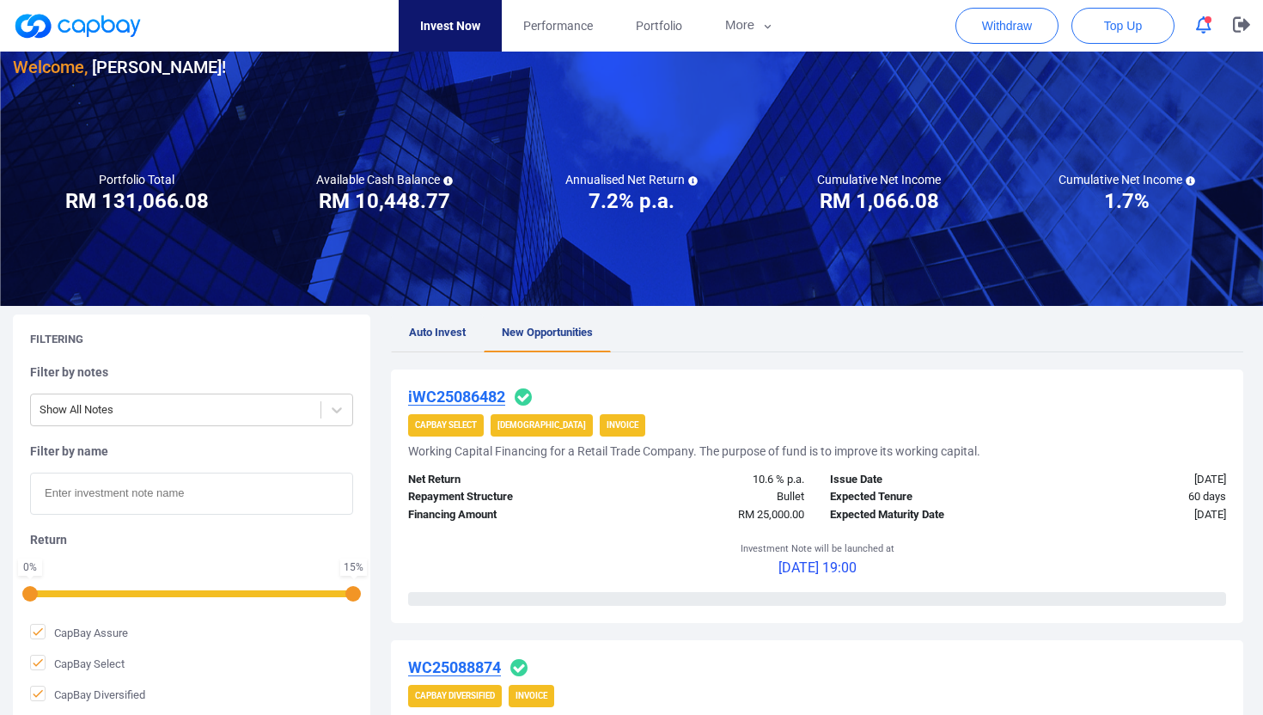
click at [434, 330] on span "Auto Invest" at bounding box center [437, 332] width 57 height 13
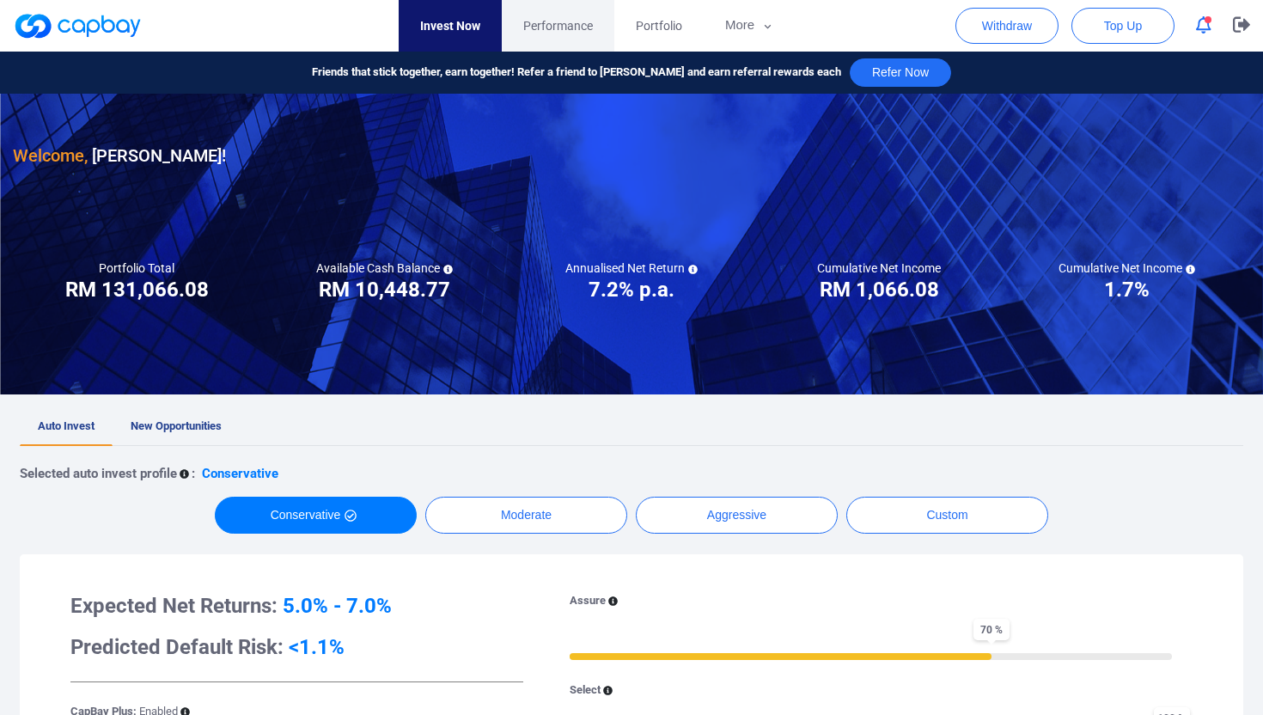
click at [574, 30] on span "Performance" at bounding box center [558, 25] width 70 height 19
